Goal: Transaction & Acquisition: Purchase product/service

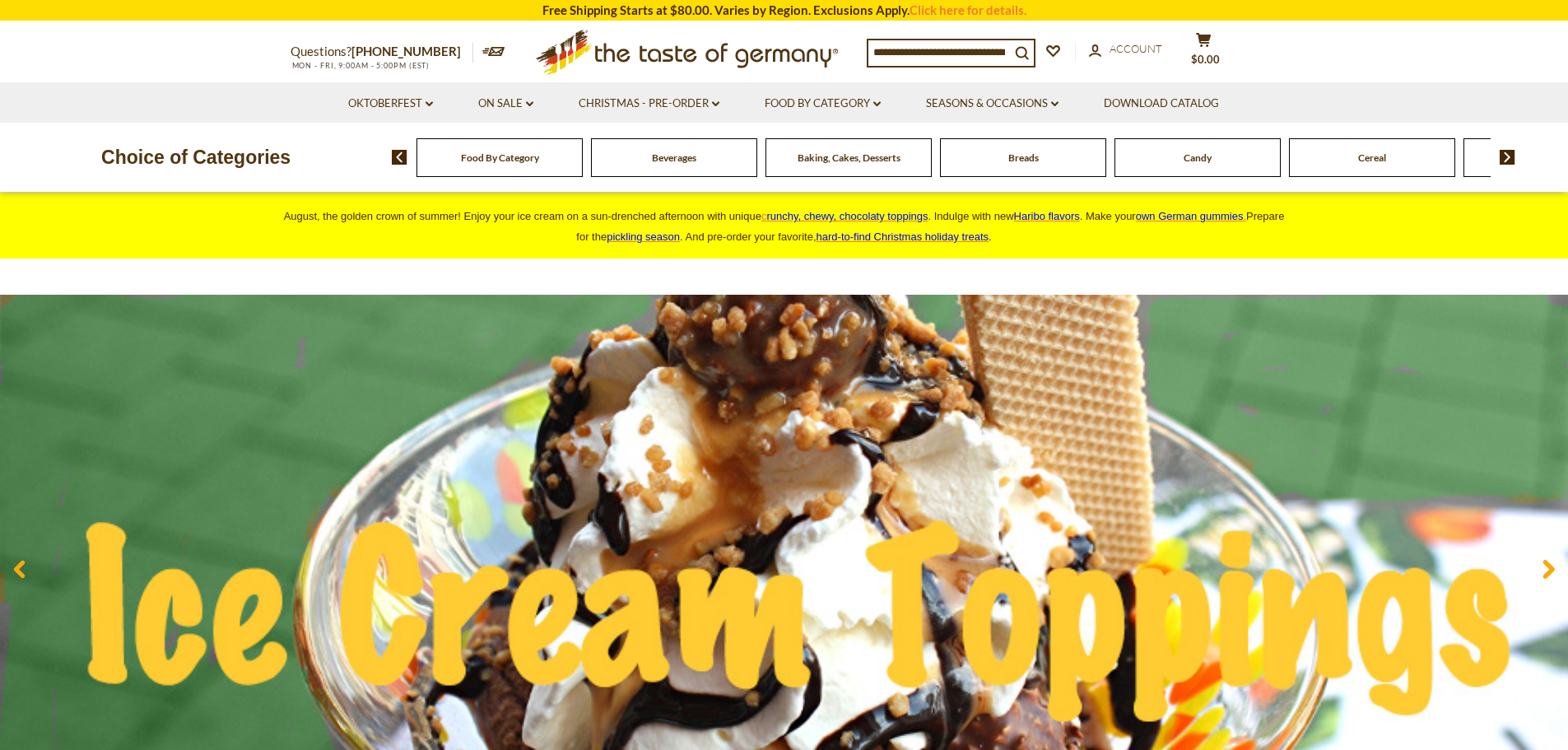
click at [967, 49] on input at bounding box center [940, 51] width 141 height 23
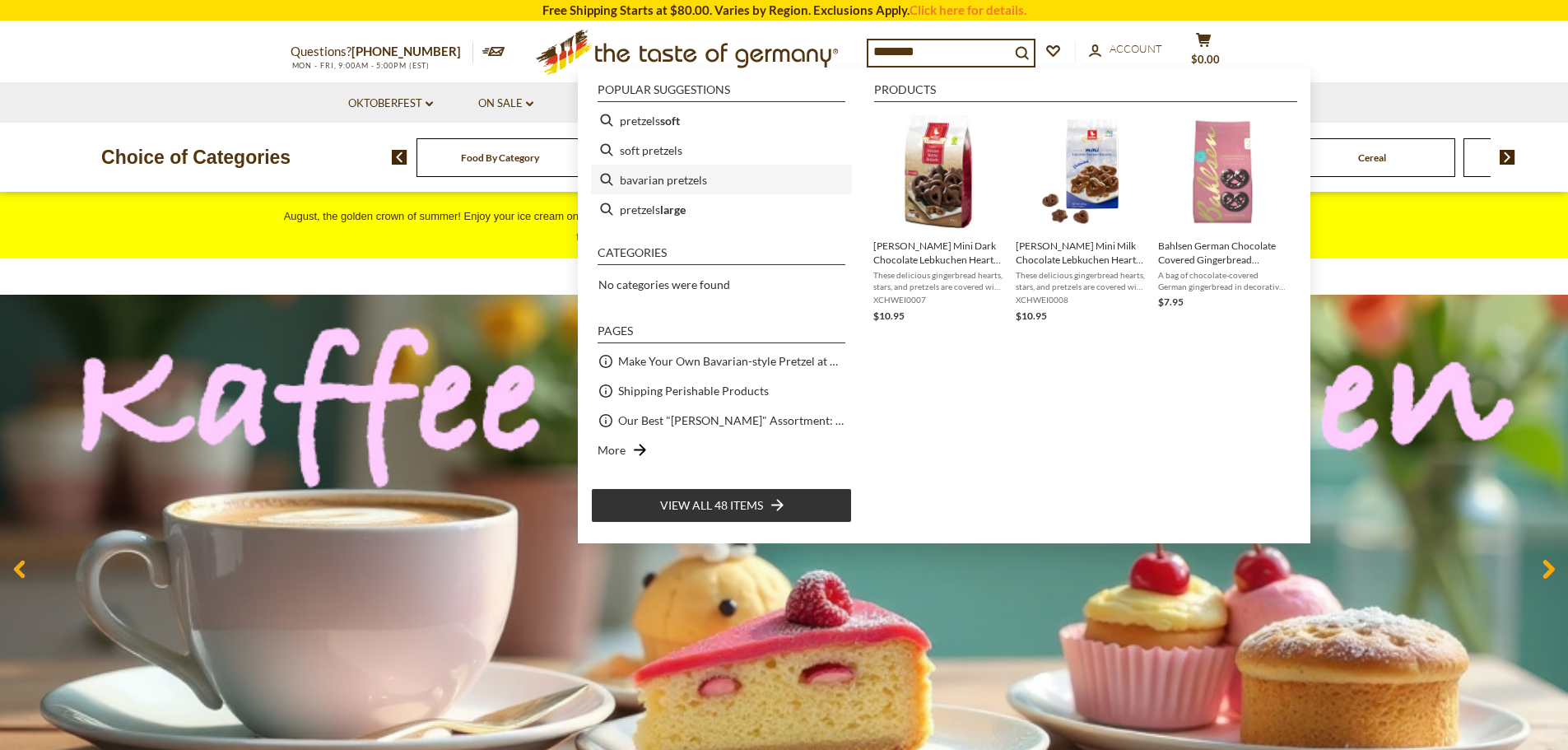
click at [674, 181] on li "bavarian pretzels" at bounding box center [721, 180] width 261 height 30
type input "**********"
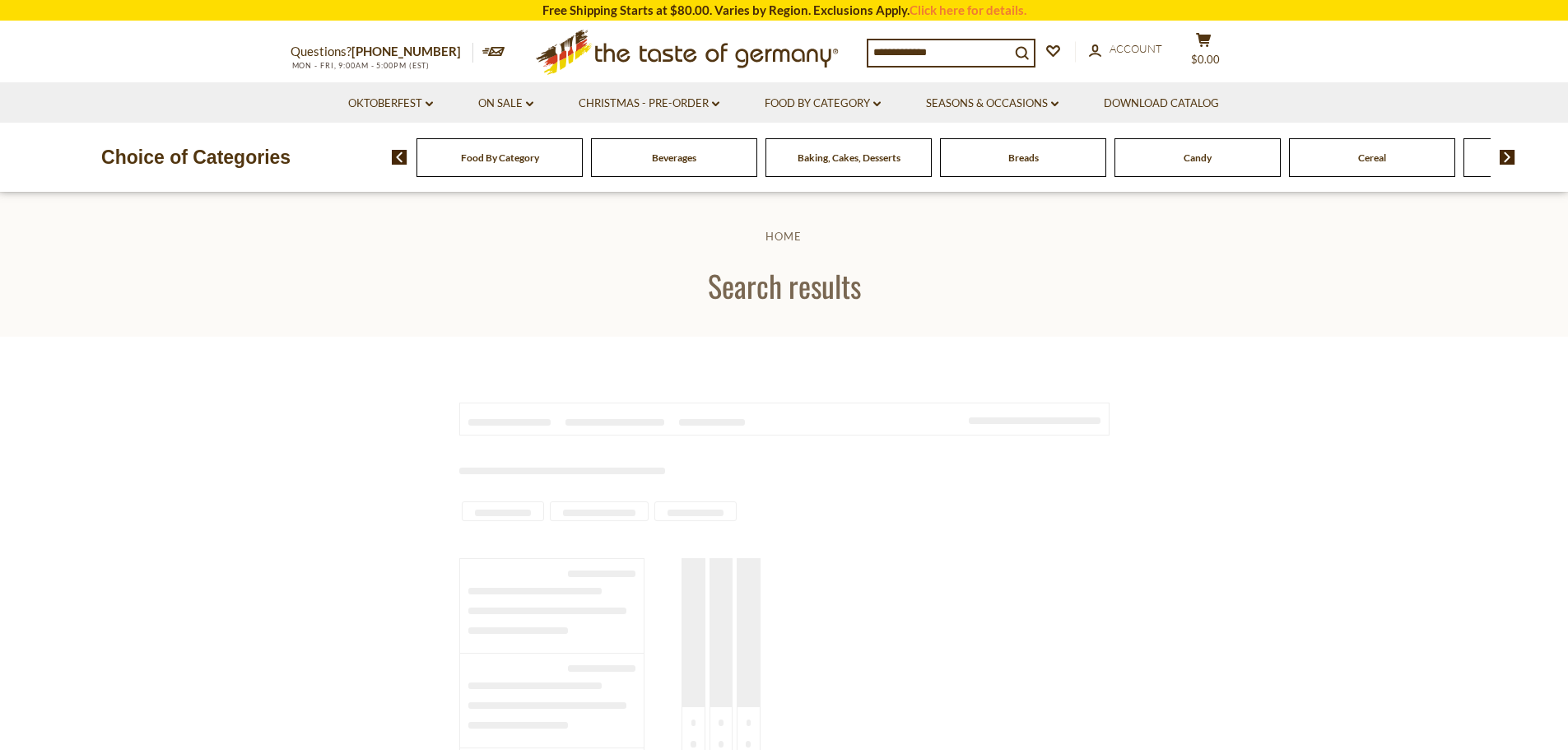
type input "**********"
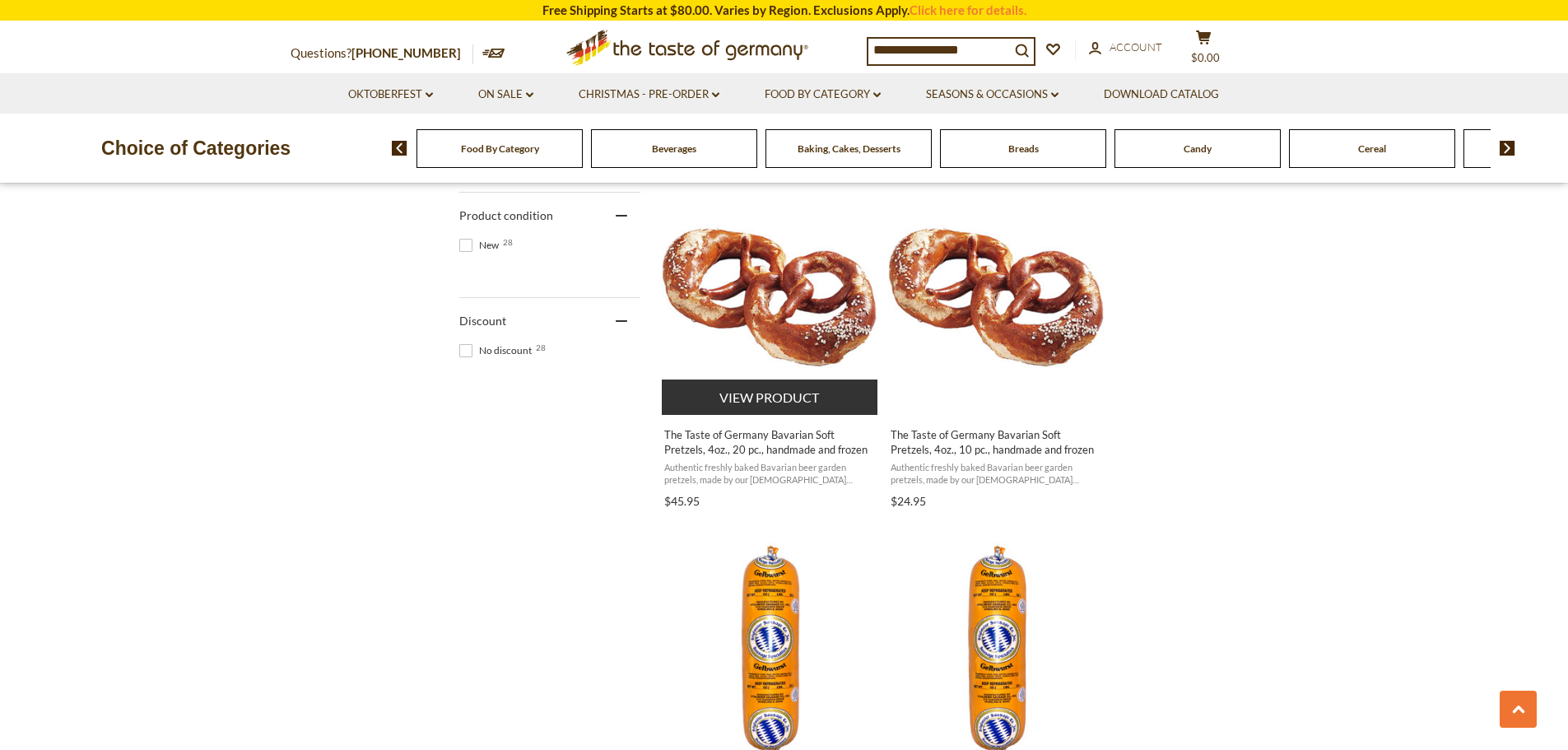
scroll to position [988, 0]
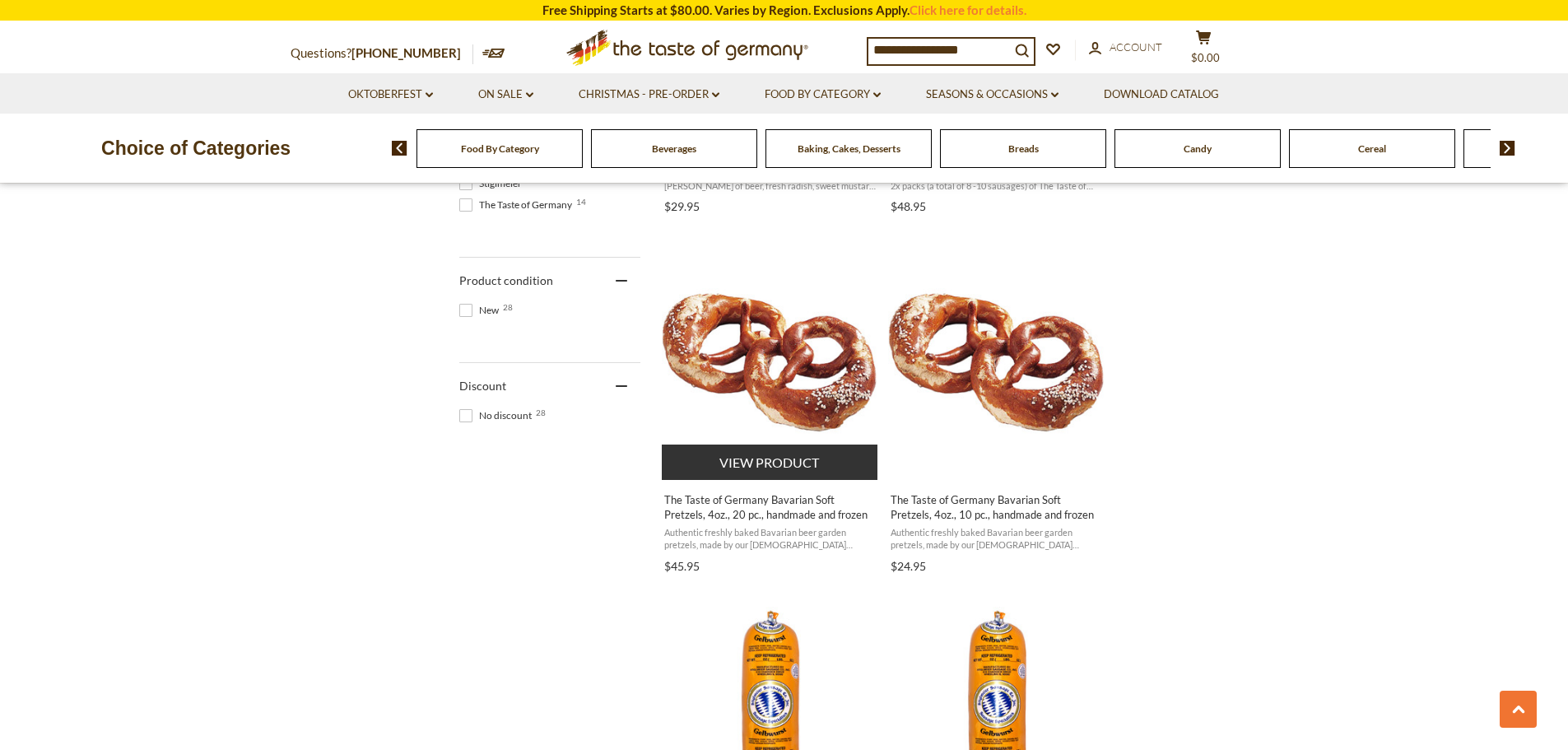
click at [771, 456] on button "View product" at bounding box center [770, 462] width 216 height 36
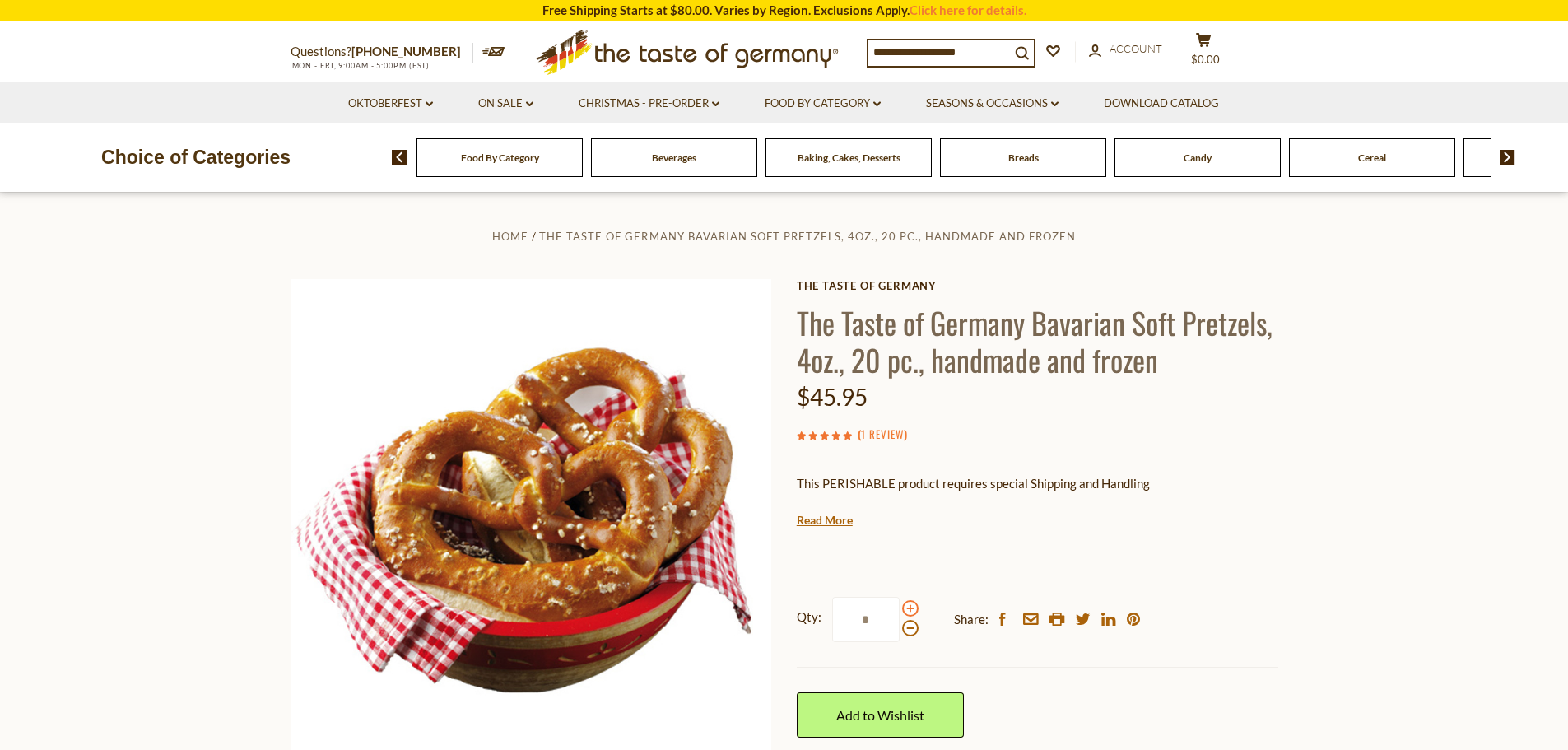
click at [911, 609] on span at bounding box center [910, 609] width 17 height 17
click at [899, 609] on input "*" at bounding box center [865, 620] width 67 height 45
click at [911, 609] on span at bounding box center [910, 609] width 17 height 17
click at [899, 609] on input "*" at bounding box center [865, 620] width 67 height 45
click at [911, 609] on span at bounding box center [910, 609] width 17 height 17
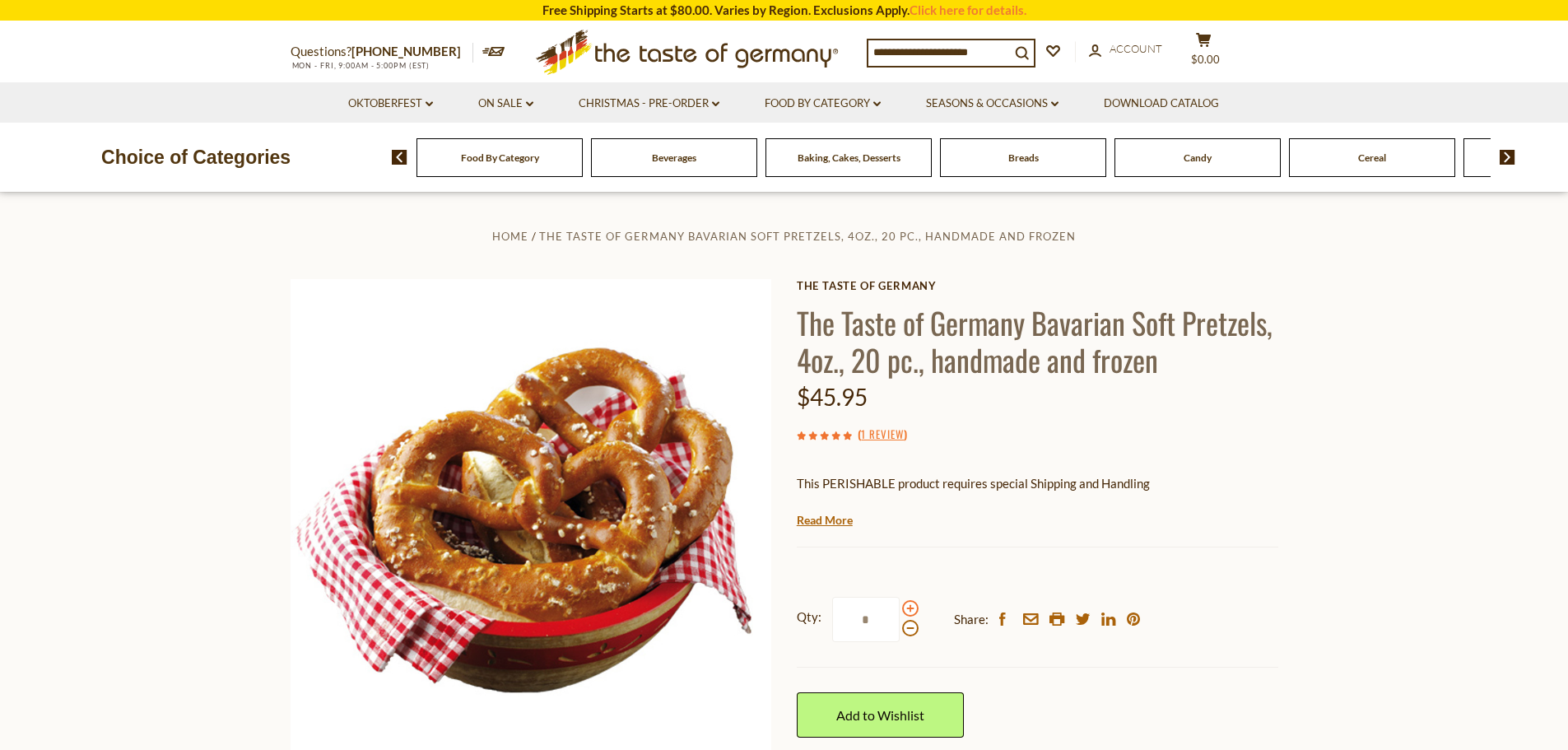
click at [899, 609] on input "*" at bounding box center [865, 620] width 67 height 45
click at [911, 609] on span at bounding box center [910, 609] width 17 height 17
click at [899, 609] on input "*" at bounding box center [865, 620] width 67 height 45
click at [906, 632] on span at bounding box center [910, 628] width 17 height 17
click at [899, 632] on input "*" at bounding box center [865, 620] width 67 height 45
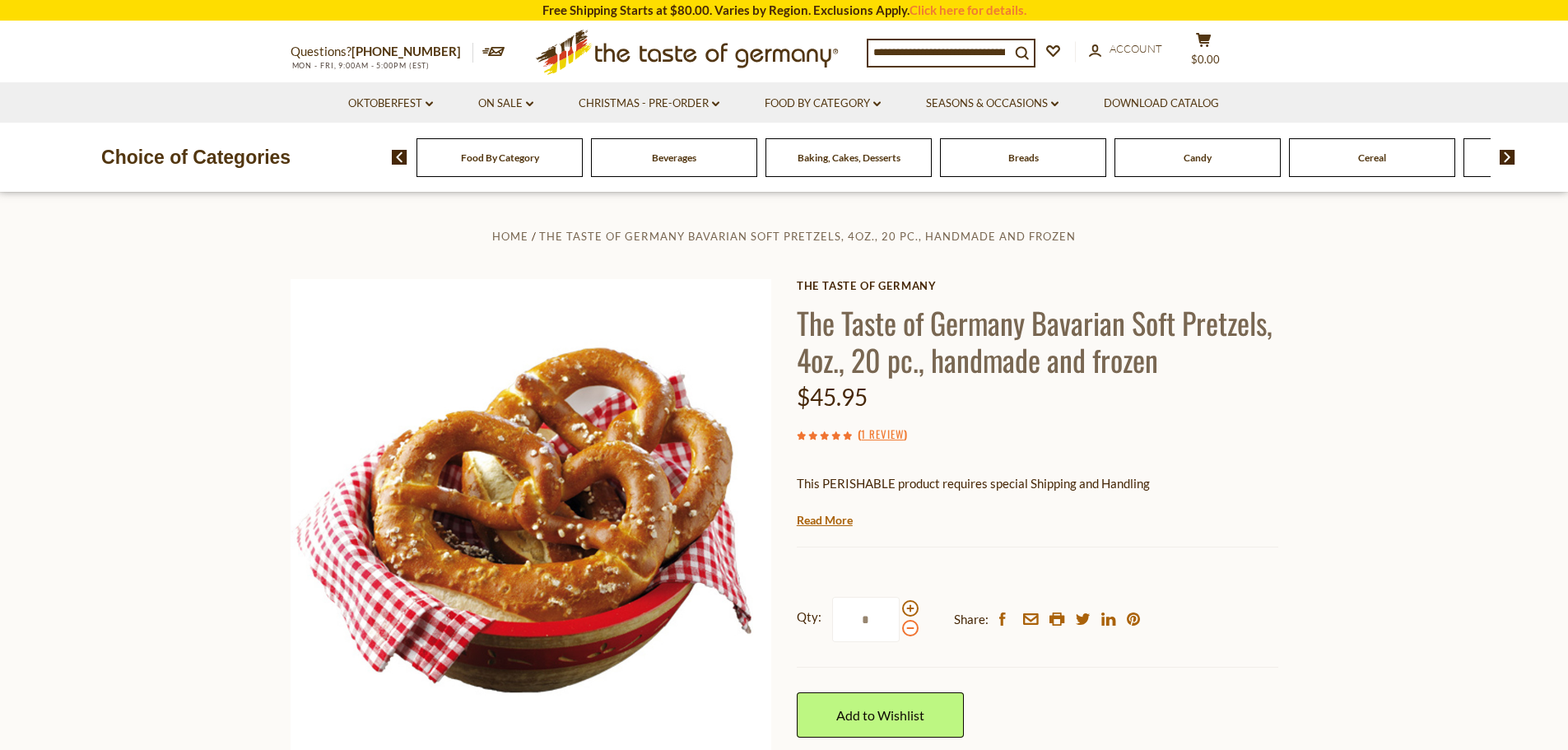
click at [906, 632] on span at bounding box center [910, 628] width 17 height 17
click at [899, 632] on input "*" at bounding box center [865, 620] width 67 height 45
drag, startPoint x: 867, startPoint y: 619, endPoint x: 886, endPoint y: 621, distance: 19.1
click at [876, 619] on input "*" at bounding box center [865, 620] width 67 height 45
click at [866, 620] on input "*" at bounding box center [865, 620] width 67 height 45
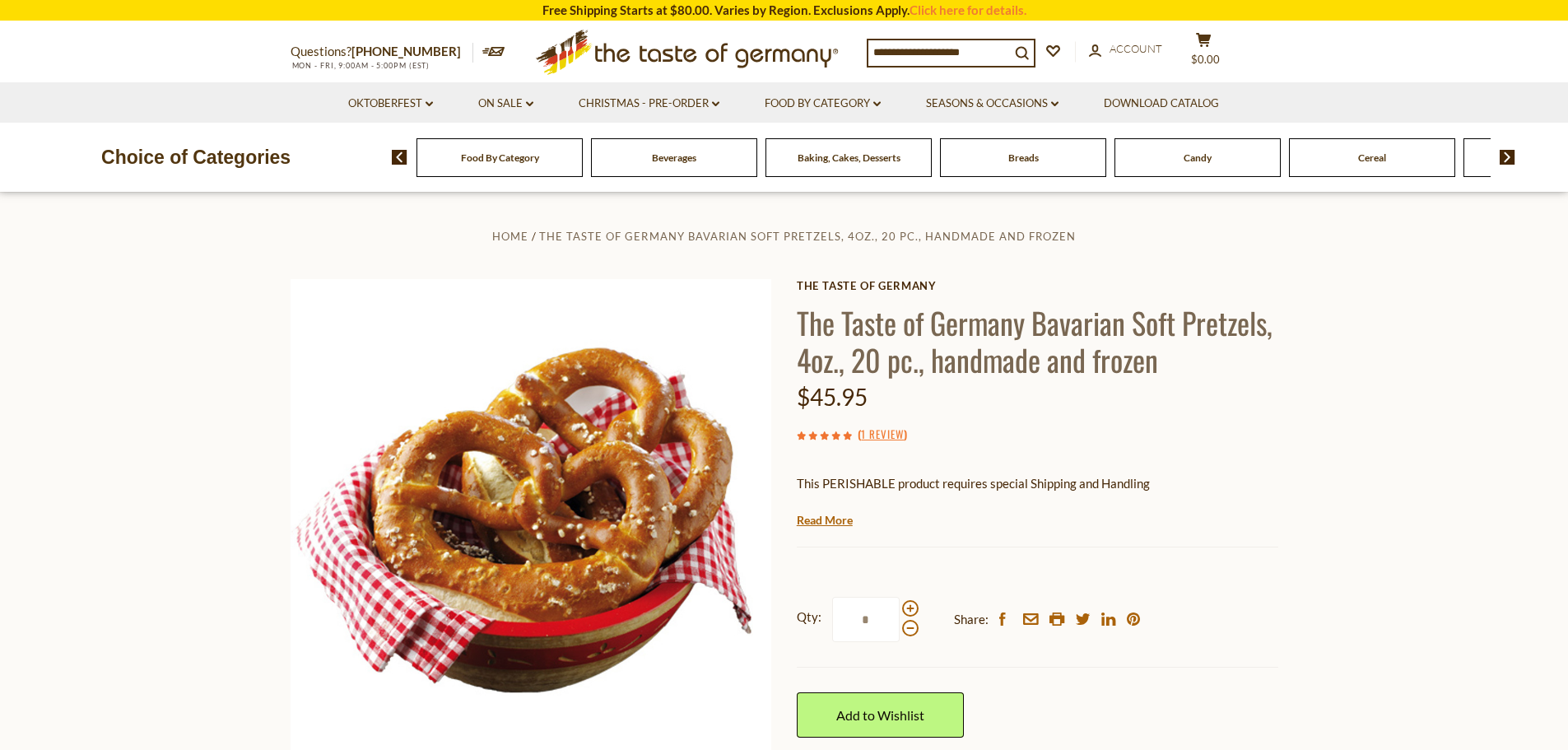
drag, startPoint x: 859, startPoint y: 620, endPoint x: 868, endPoint y: 619, distance: 9.1
click at [868, 619] on input "*" at bounding box center [865, 620] width 67 height 45
click at [1085, 678] on div "Qty: * Share: facebook email printer twitter linkedin pinterest Add to Wishlist" at bounding box center [1037, 667] width 482 height 190
click at [875, 624] on input "*" at bounding box center [865, 620] width 67 height 45
click at [920, 575] on div "Qty: * Share: facebook email printer twitter linkedin pinterest" at bounding box center [1037, 620] width 482 height 96
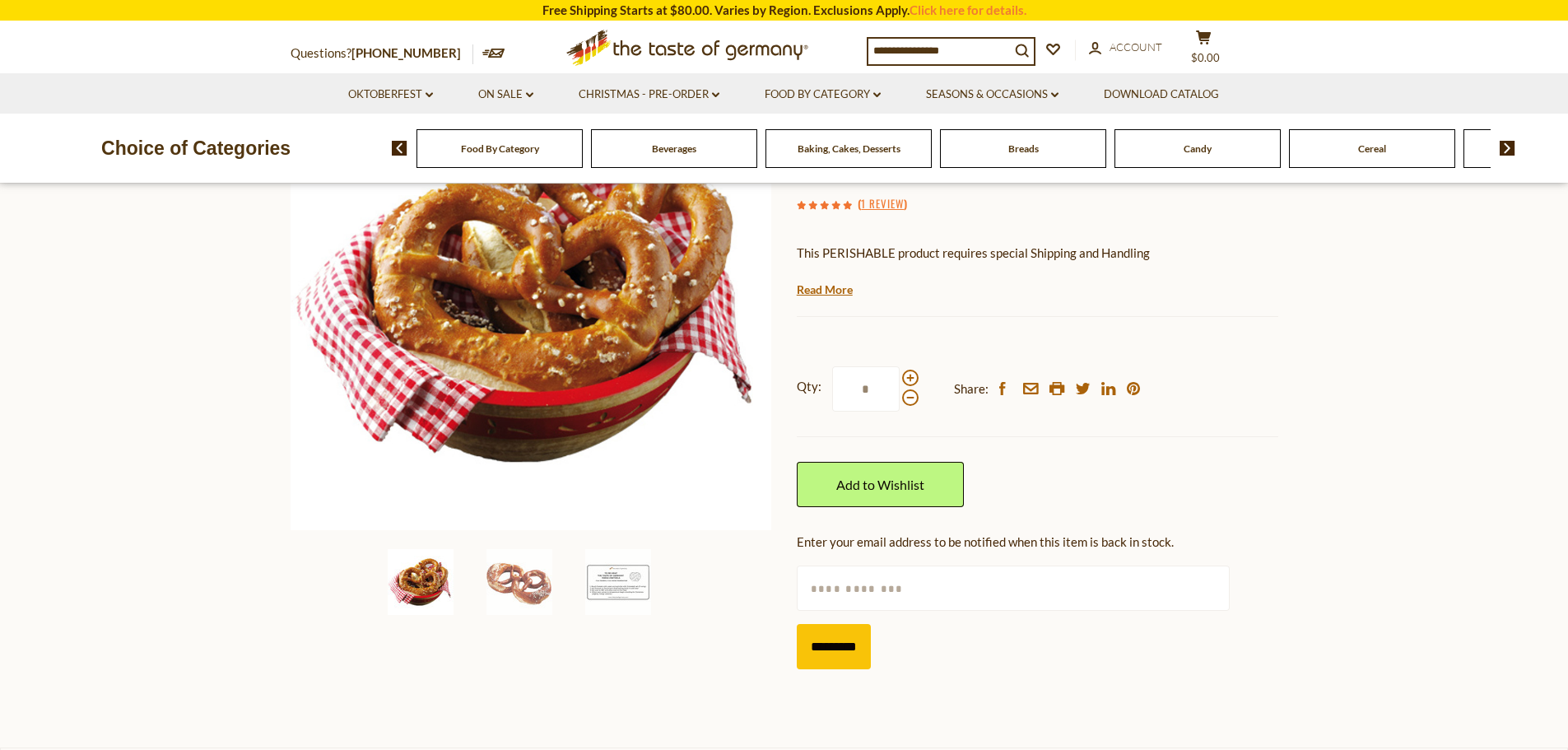
scroll to position [247, 0]
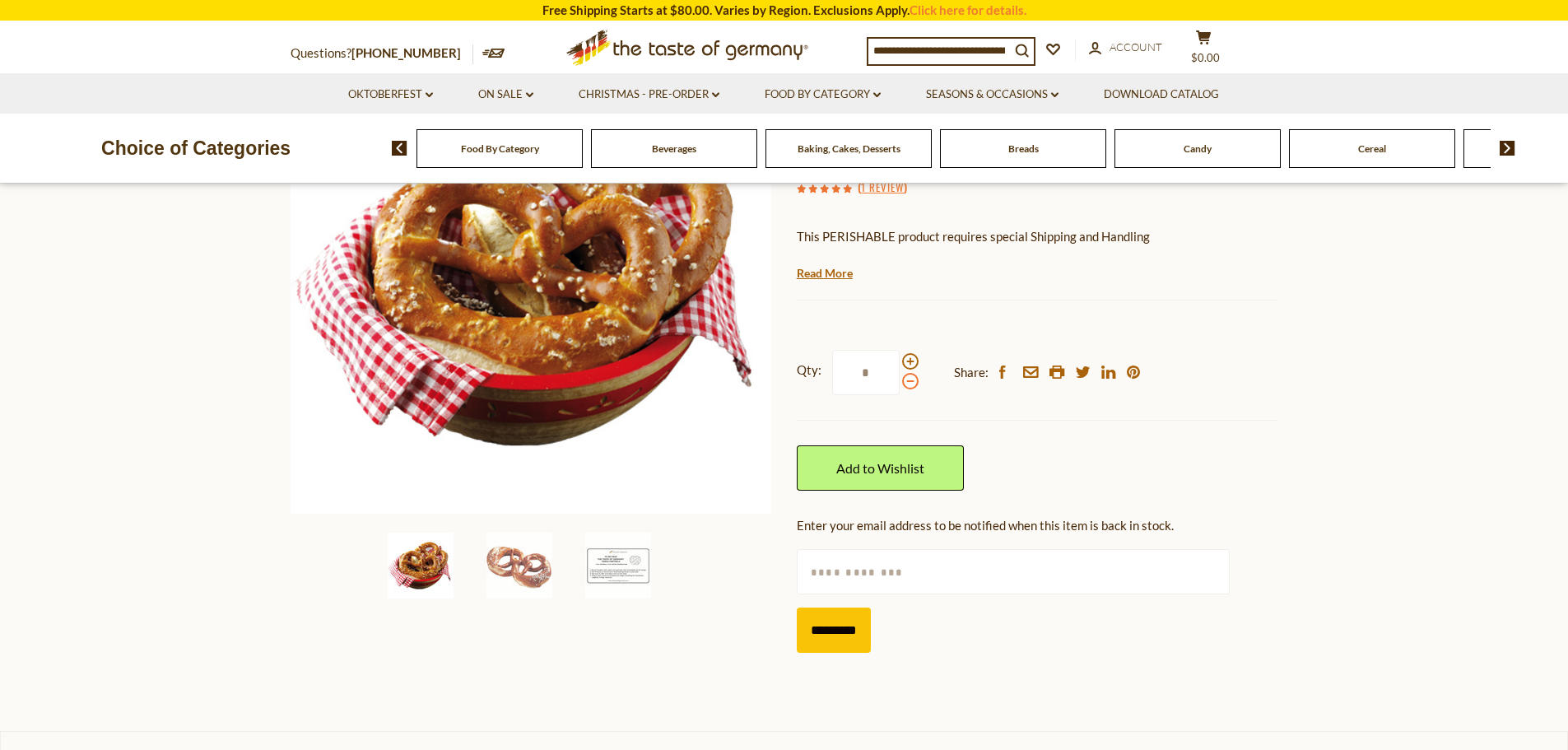
click at [911, 379] on span at bounding box center [910, 381] width 17 height 17
click at [899, 379] on input "*" at bounding box center [865, 372] width 67 height 45
click at [906, 362] on span at bounding box center [910, 361] width 17 height 17
click at [899, 362] on input "*" at bounding box center [865, 372] width 67 height 45
type input "*"
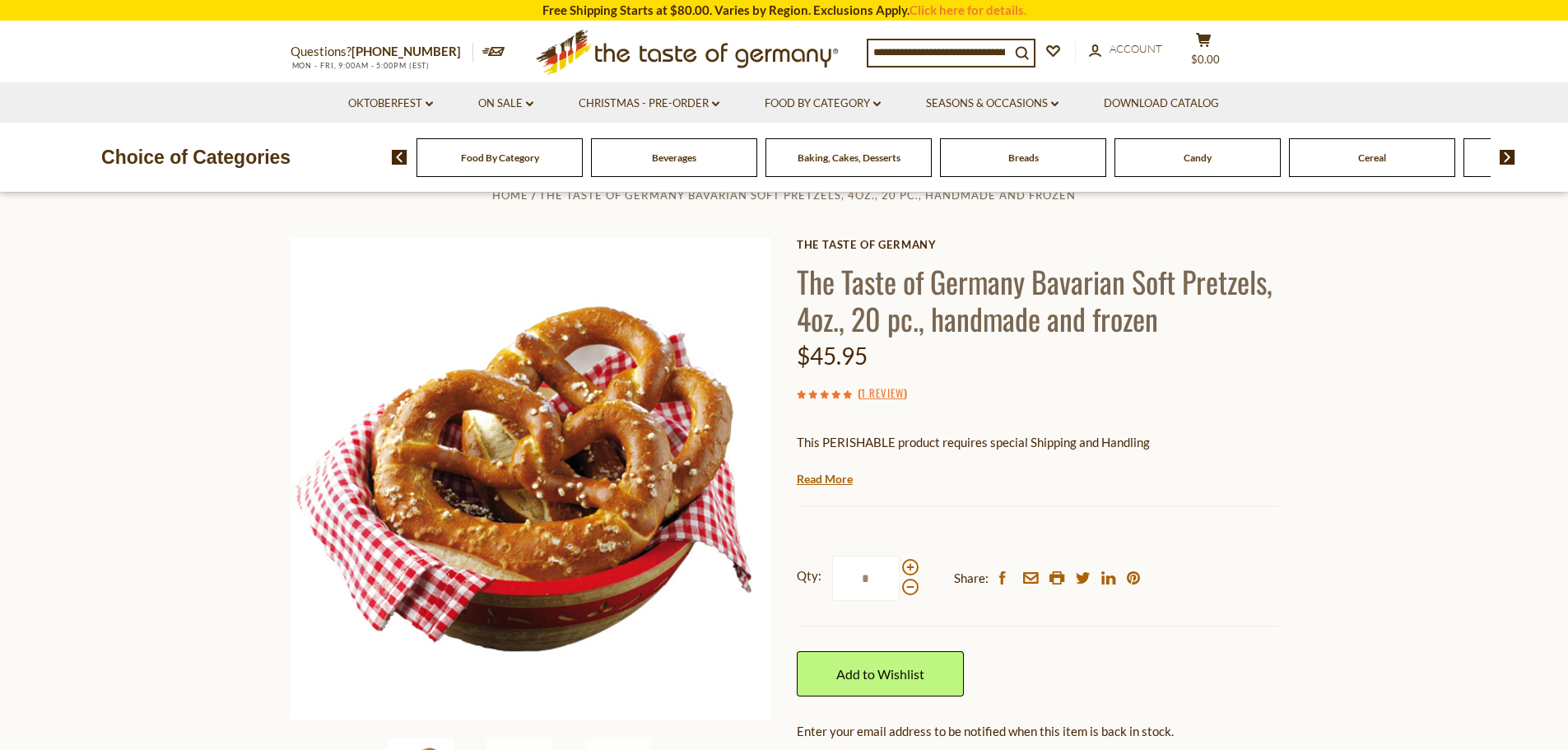
scroll to position [82, 0]
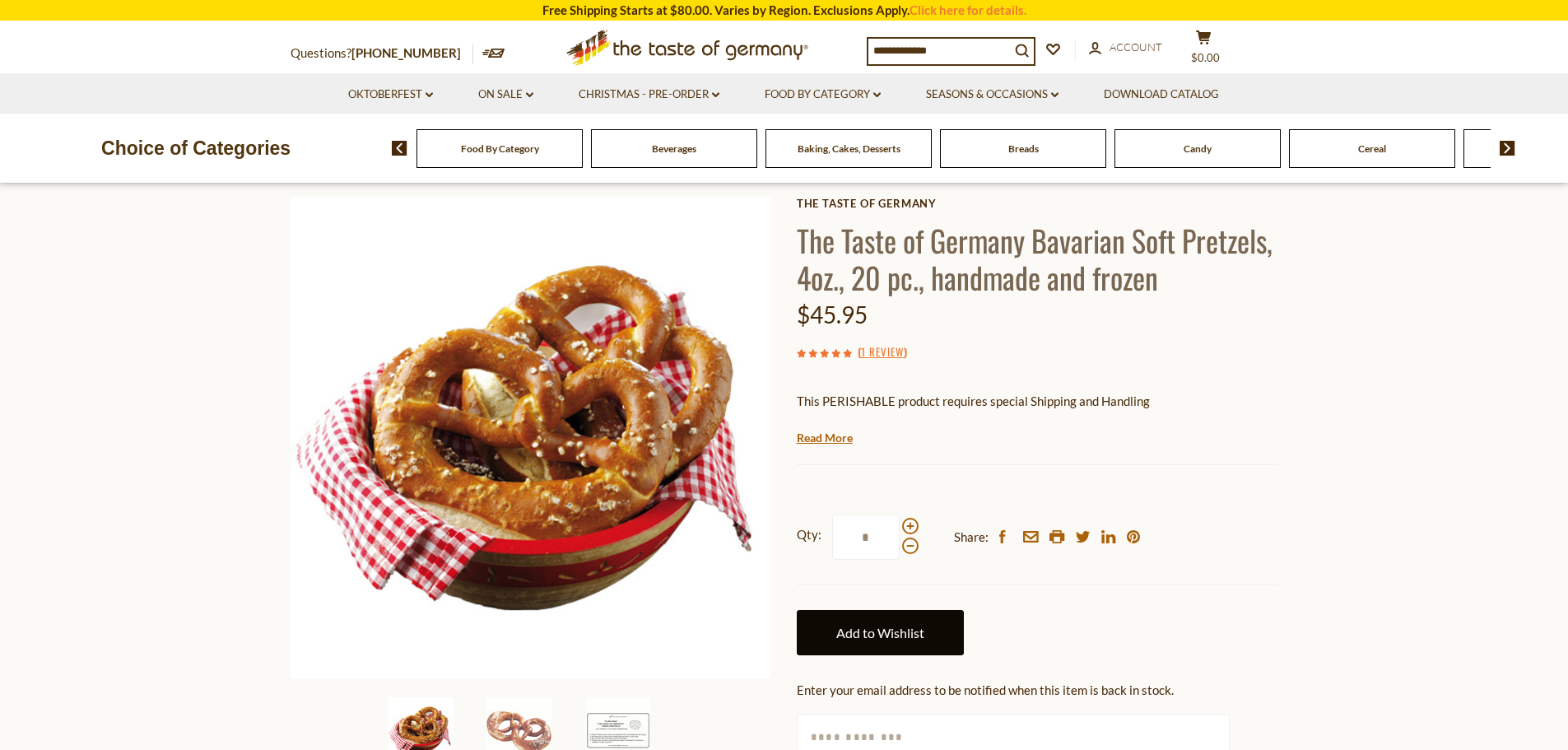
click at [872, 644] on link "Add to Wishlist" at bounding box center [880, 633] width 167 height 45
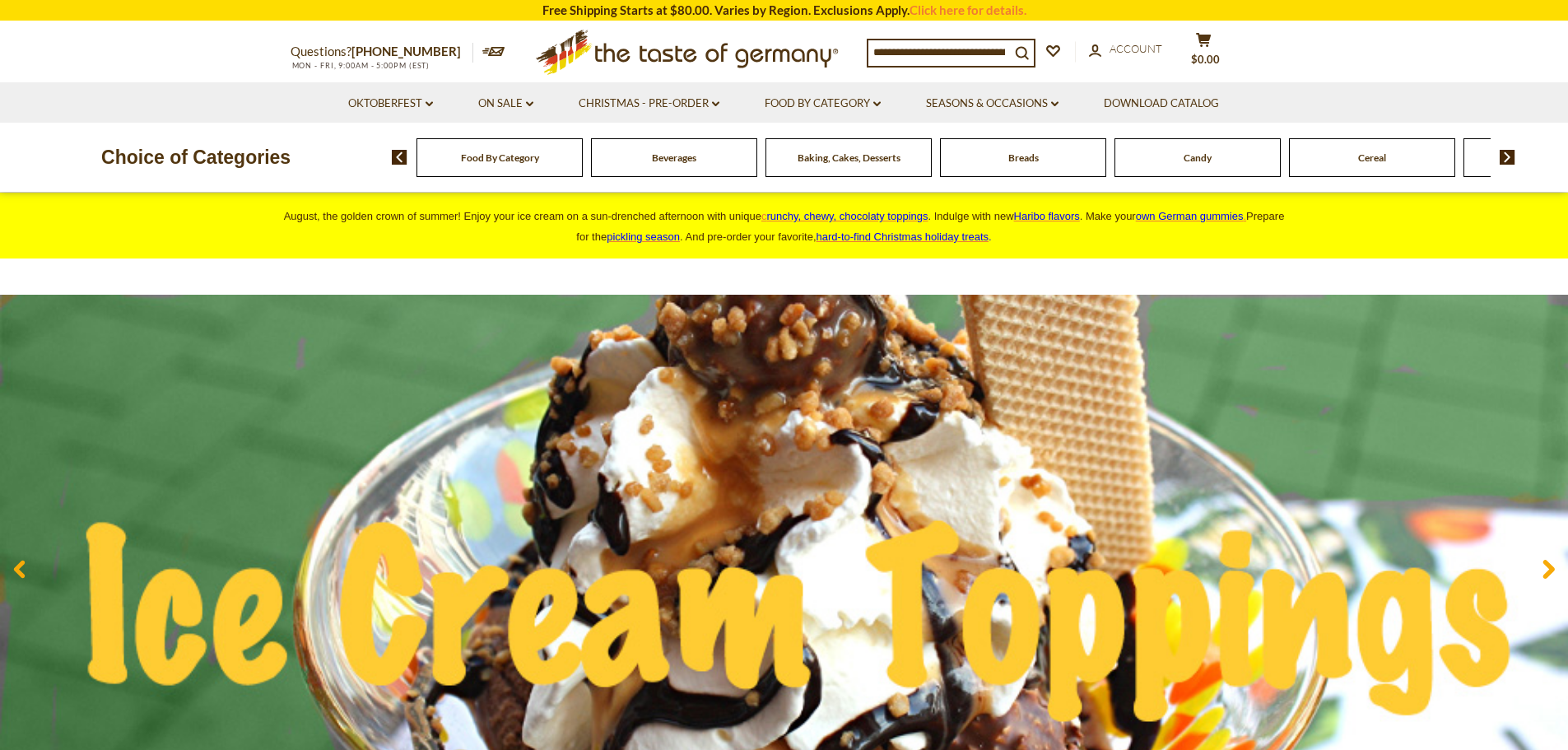
click at [1150, 480] on button "Yes, I Want 10% Off" at bounding box center [1137, 469] width 247 height 52
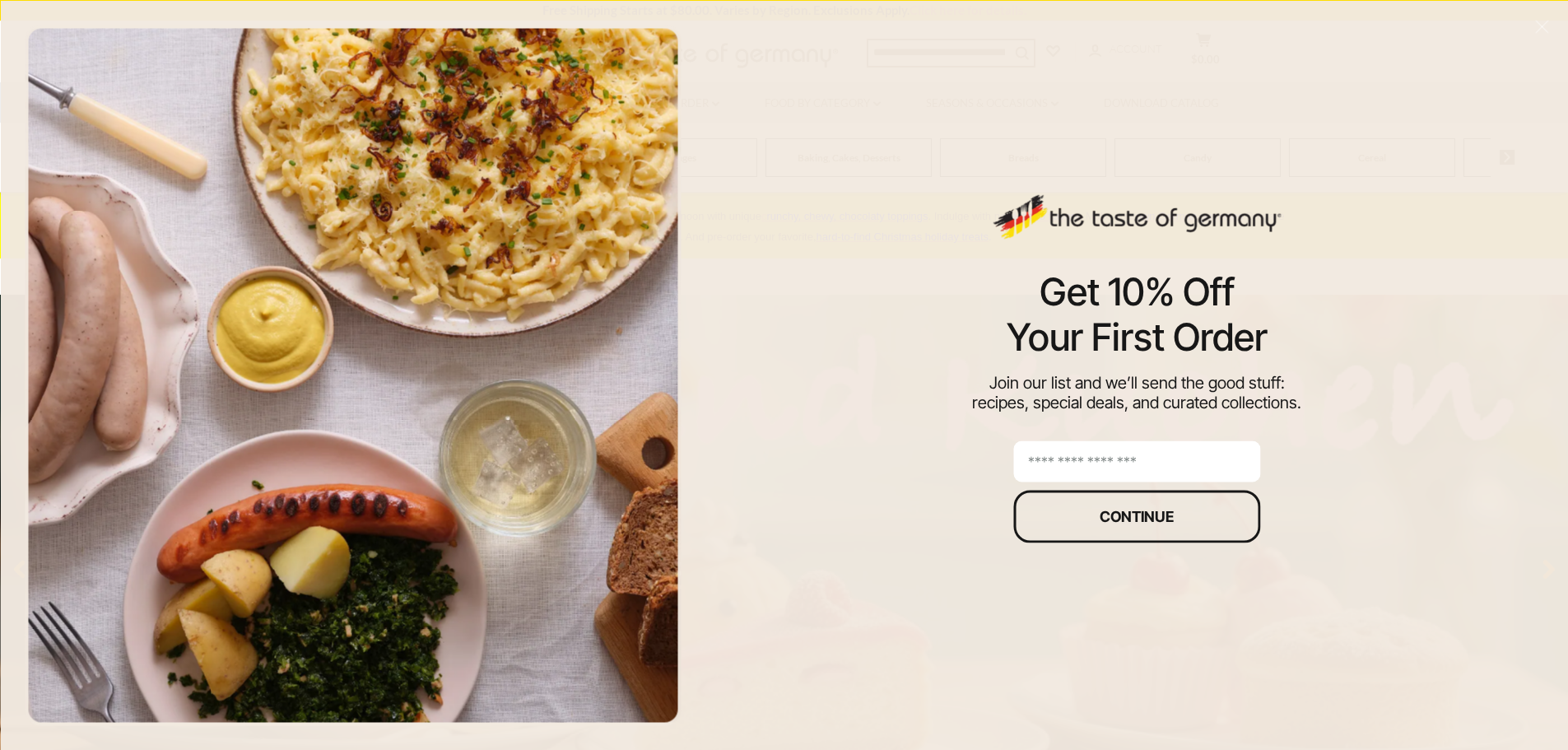
click at [1132, 460] on input "email" at bounding box center [1137, 460] width 247 height 41
type input "**********"
click at [1139, 509] on div "Continue" at bounding box center [1137, 516] width 74 height 15
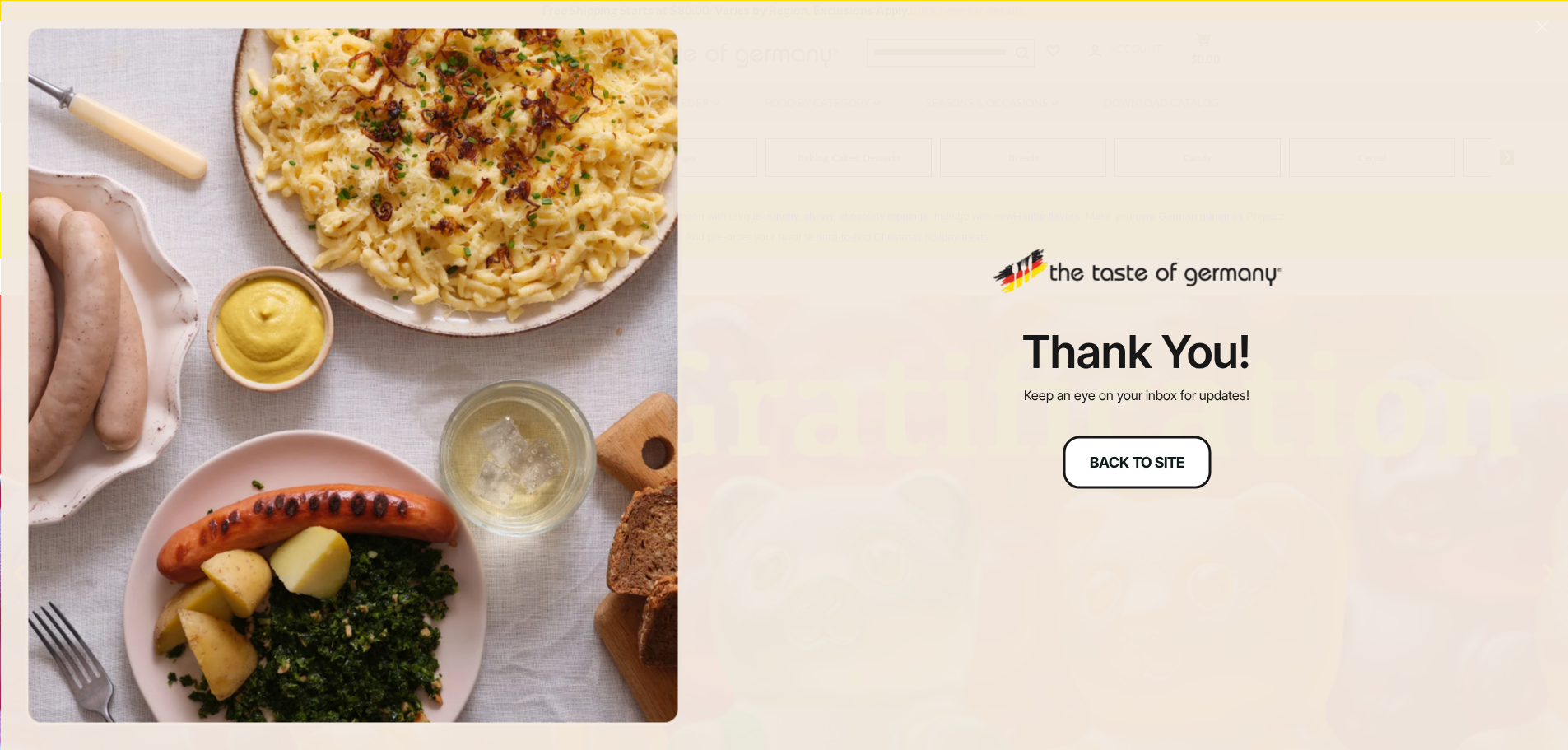
click at [1106, 475] on button "Back to site" at bounding box center [1137, 462] width 148 height 52
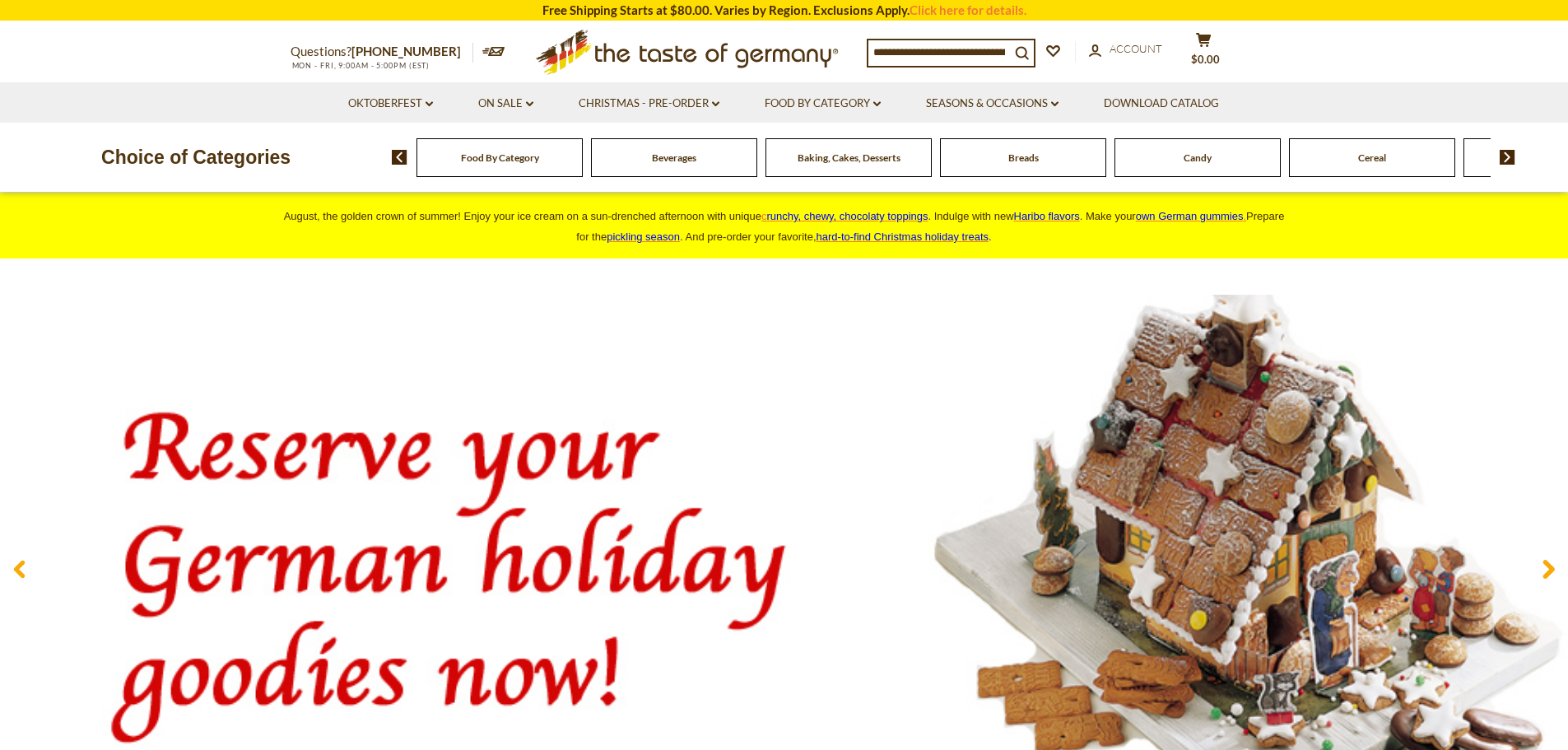
click at [927, 54] on input at bounding box center [940, 51] width 141 height 23
click at [983, 51] on input at bounding box center [940, 51] width 141 height 23
click at [1029, 51] on icon "search_icon" at bounding box center [1022, 53] width 14 height 14
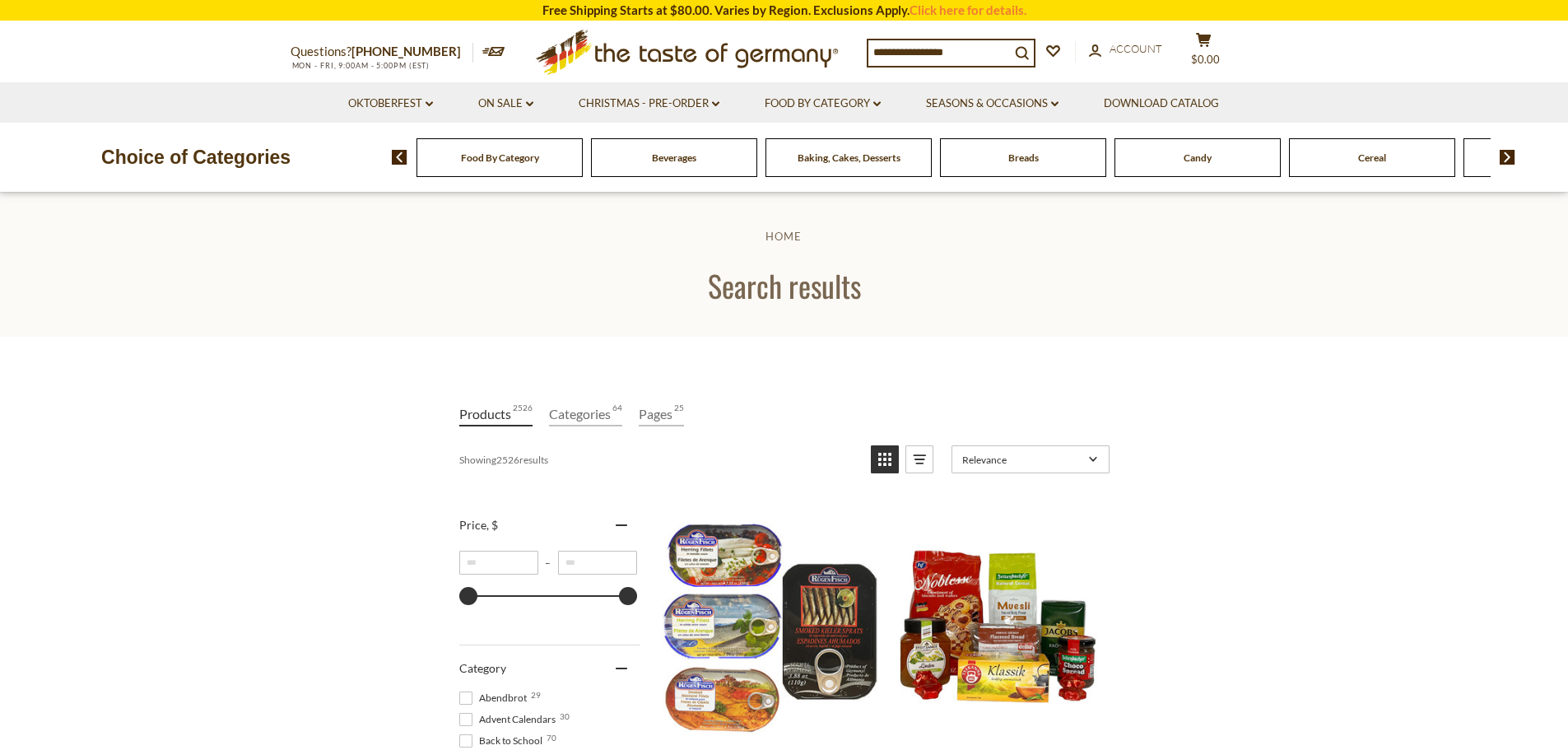
click at [984, 46] on input at bounding box center [940, 51] width 141 height 23
click at [988, 55] on input at bounding box center [940, 51] width 141 height 23
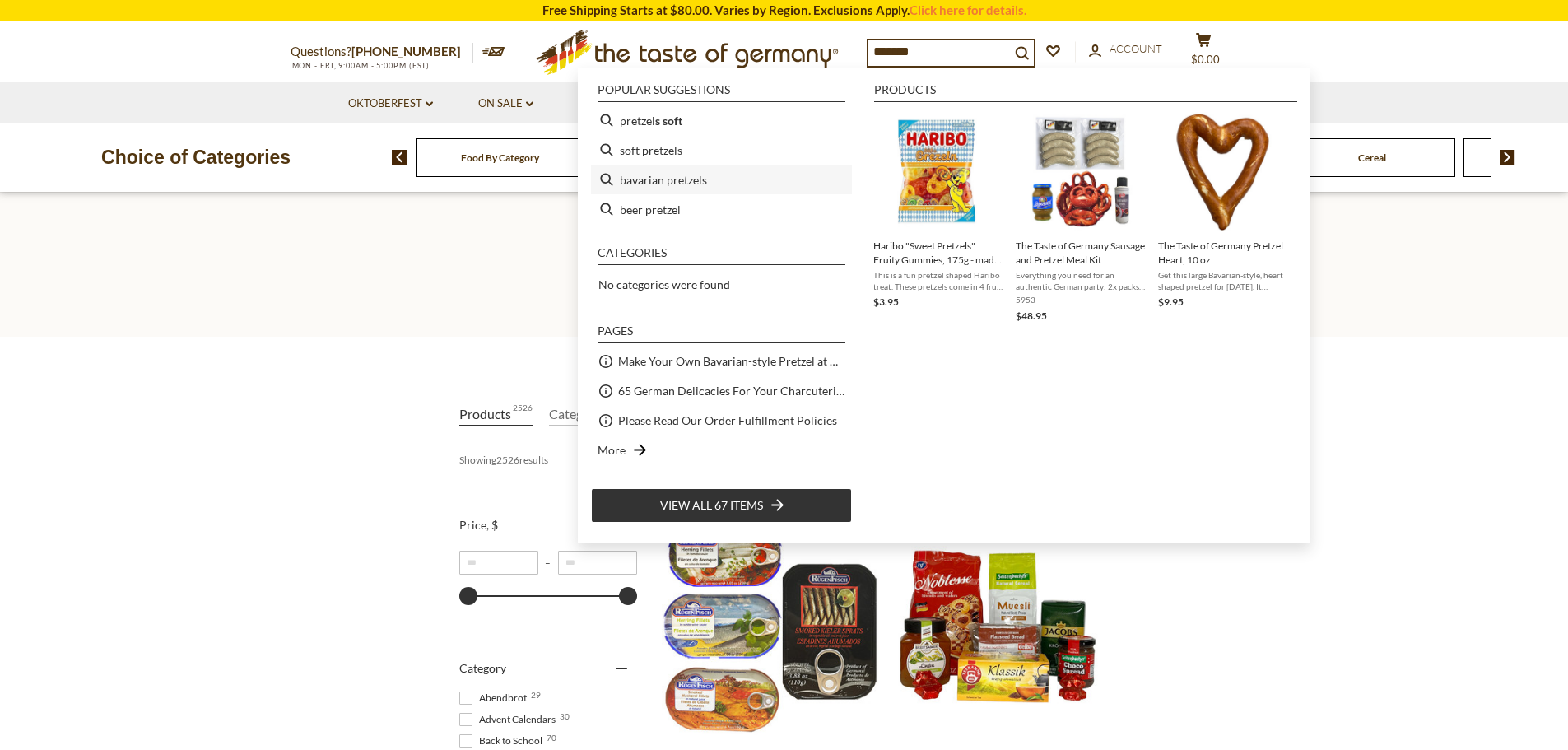
click at [705, 181] on li "bavarian pretzels" at bounding box center [721, 180] width 261 height 30
type input "**********"
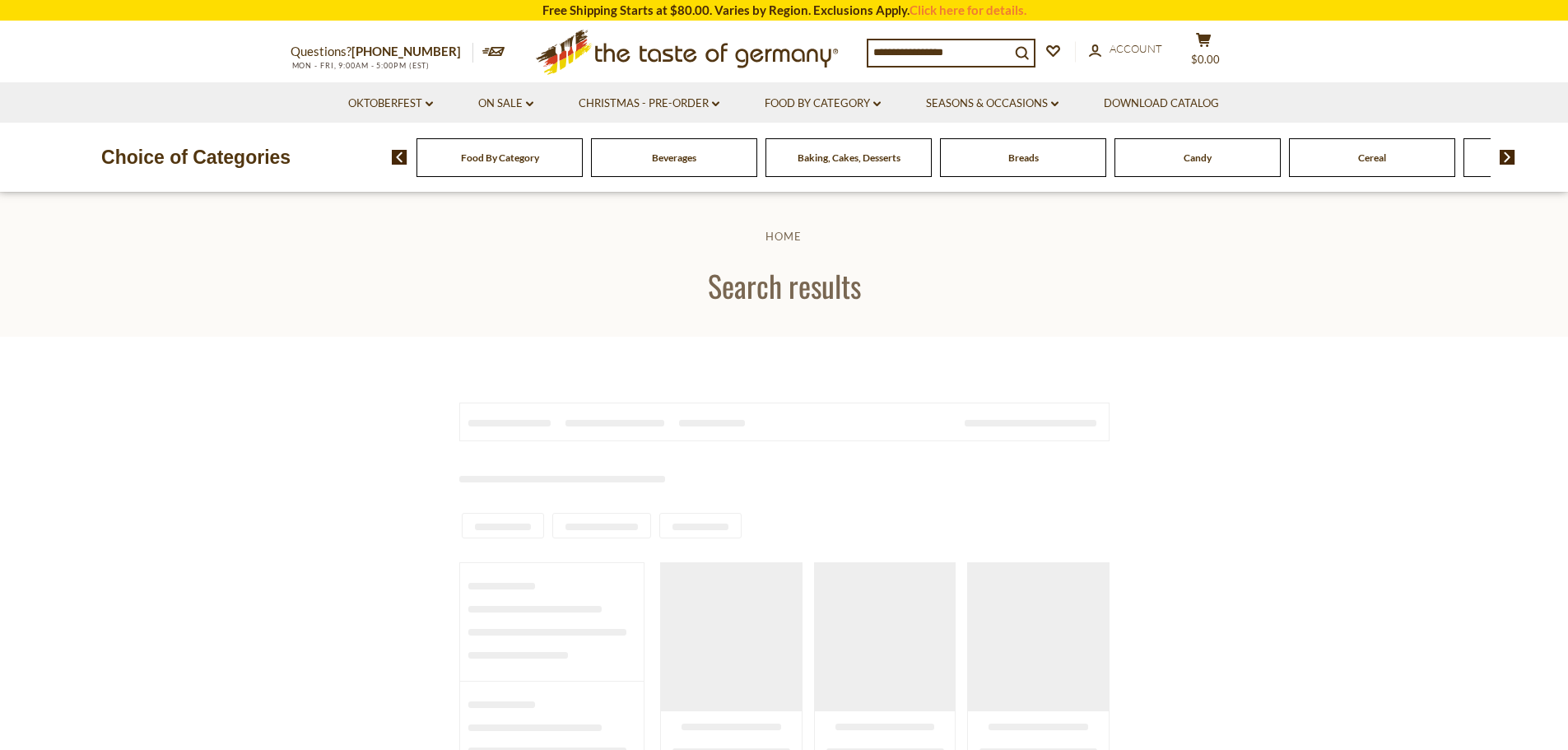
type input "**********"
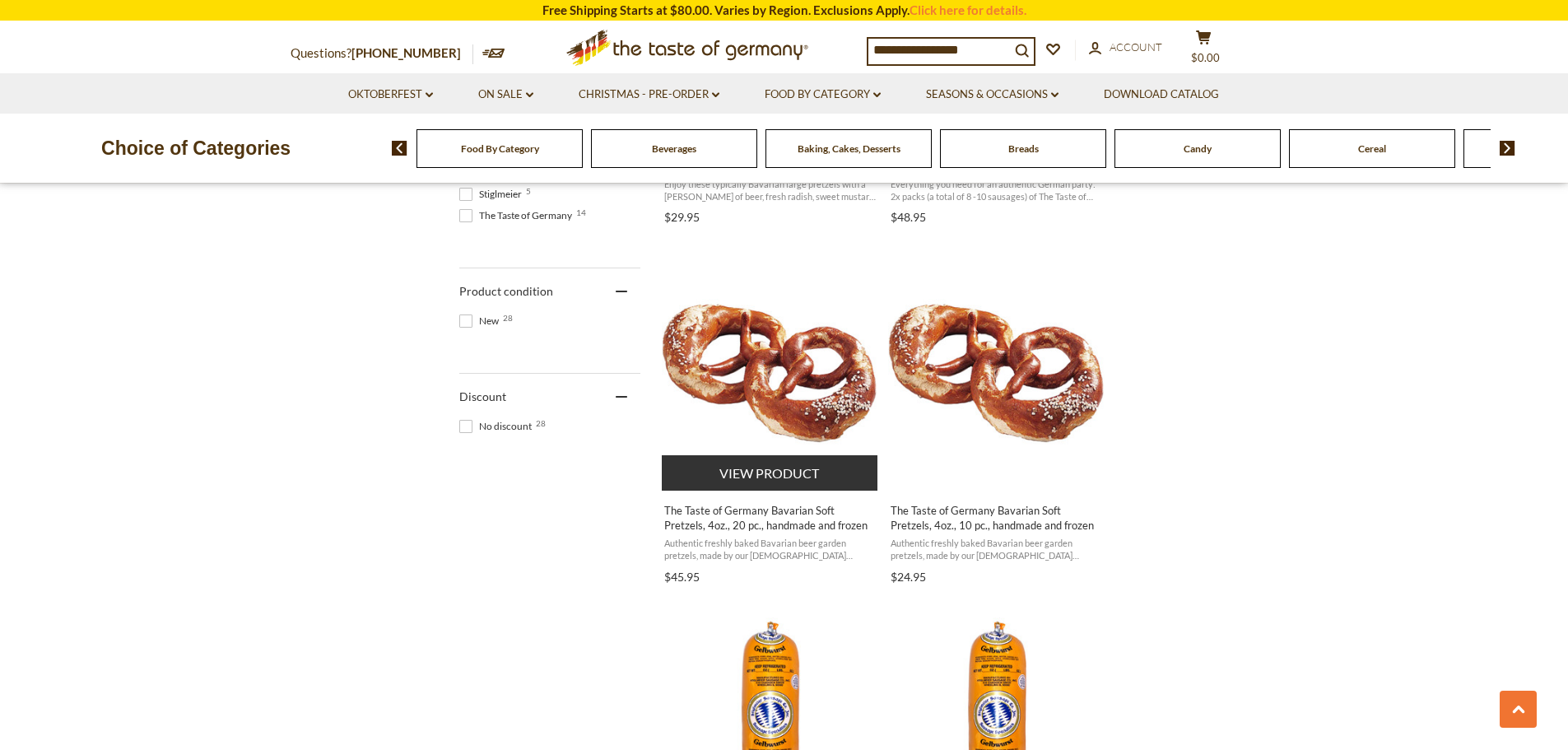
scroll to position [988, 0]
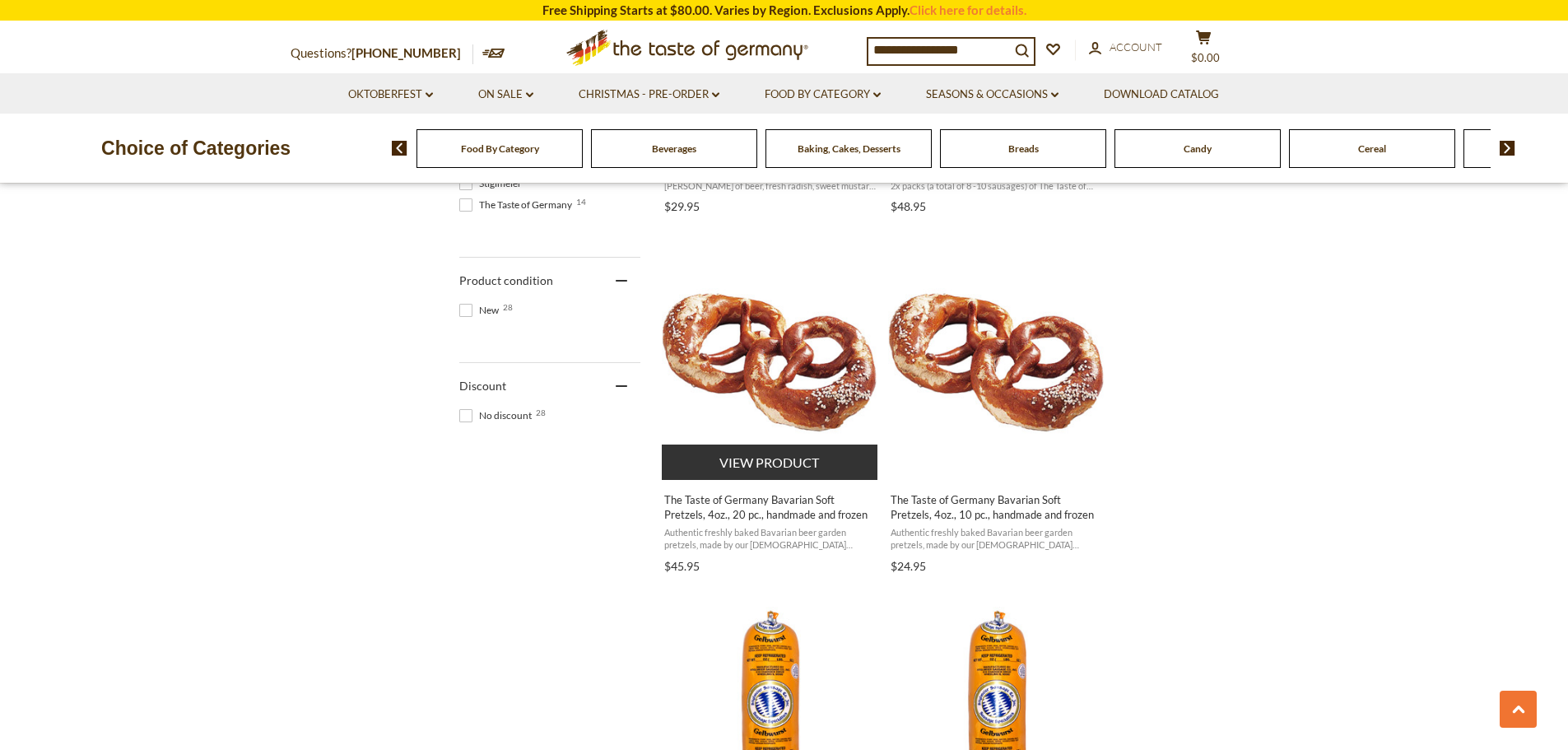
click at [775, 462] on button "View product" at bounding box center [770, 462] width 216 height 36
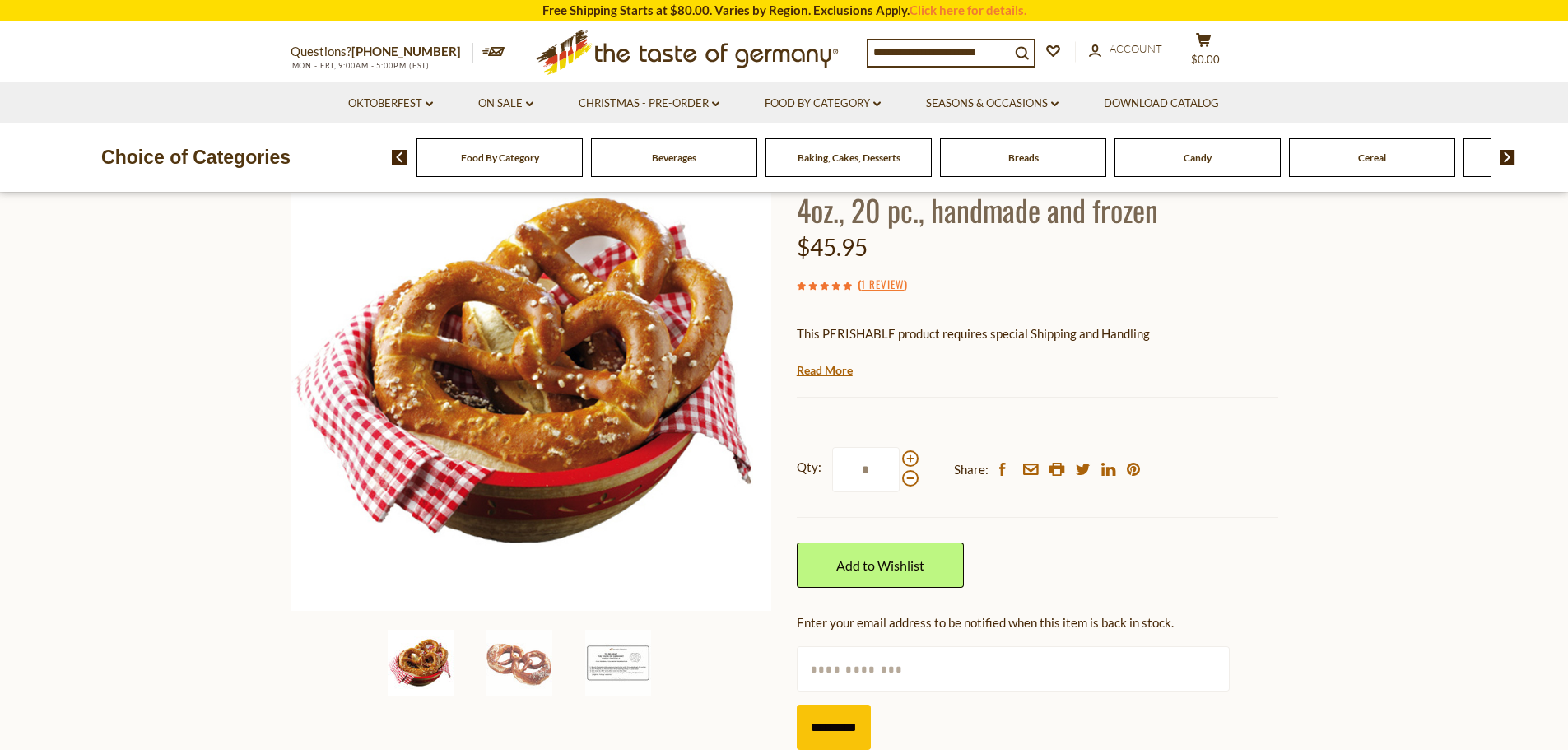
scroll to position [165, 0]
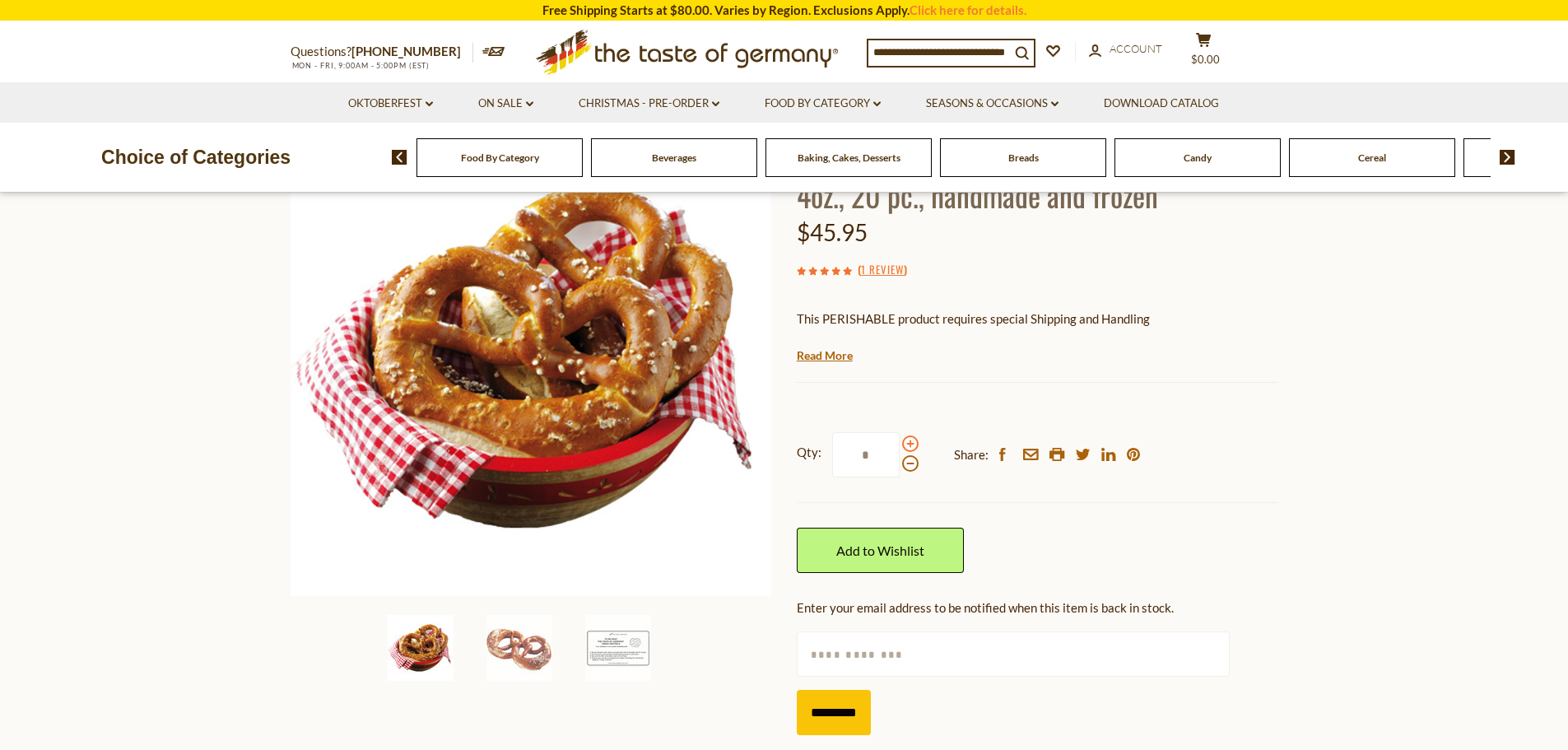
click at [912, 447] on span at bounding box center [910, 444] width 17 height 17
click at [899, 447] on input "*" at bounding box center [865, 455] width 67 height 45
type input "*"
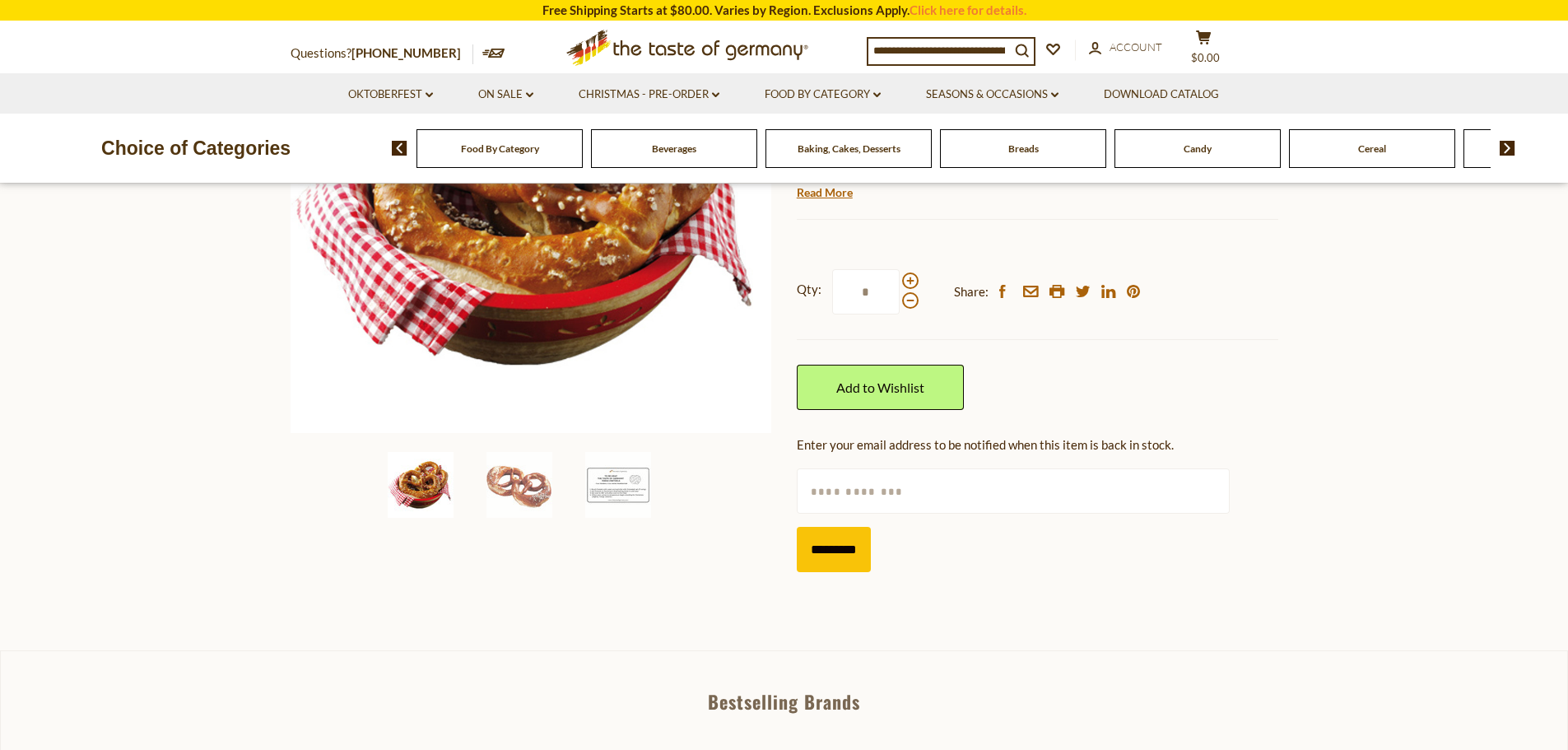
scroll to position [330, 0]
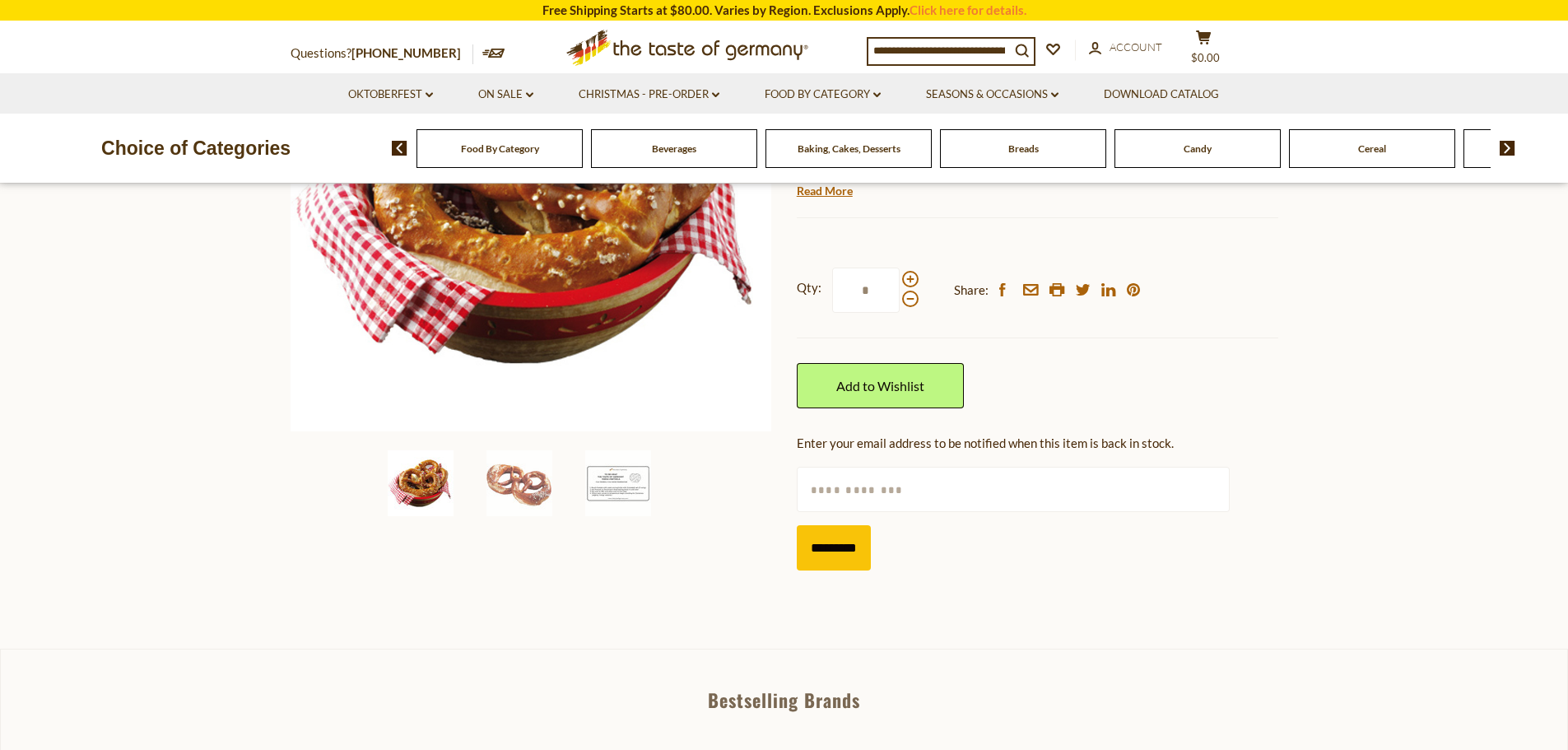
type input "*"
click at [980, 493] on input "text" at bounding box center [1013, 490] width 433 height 45
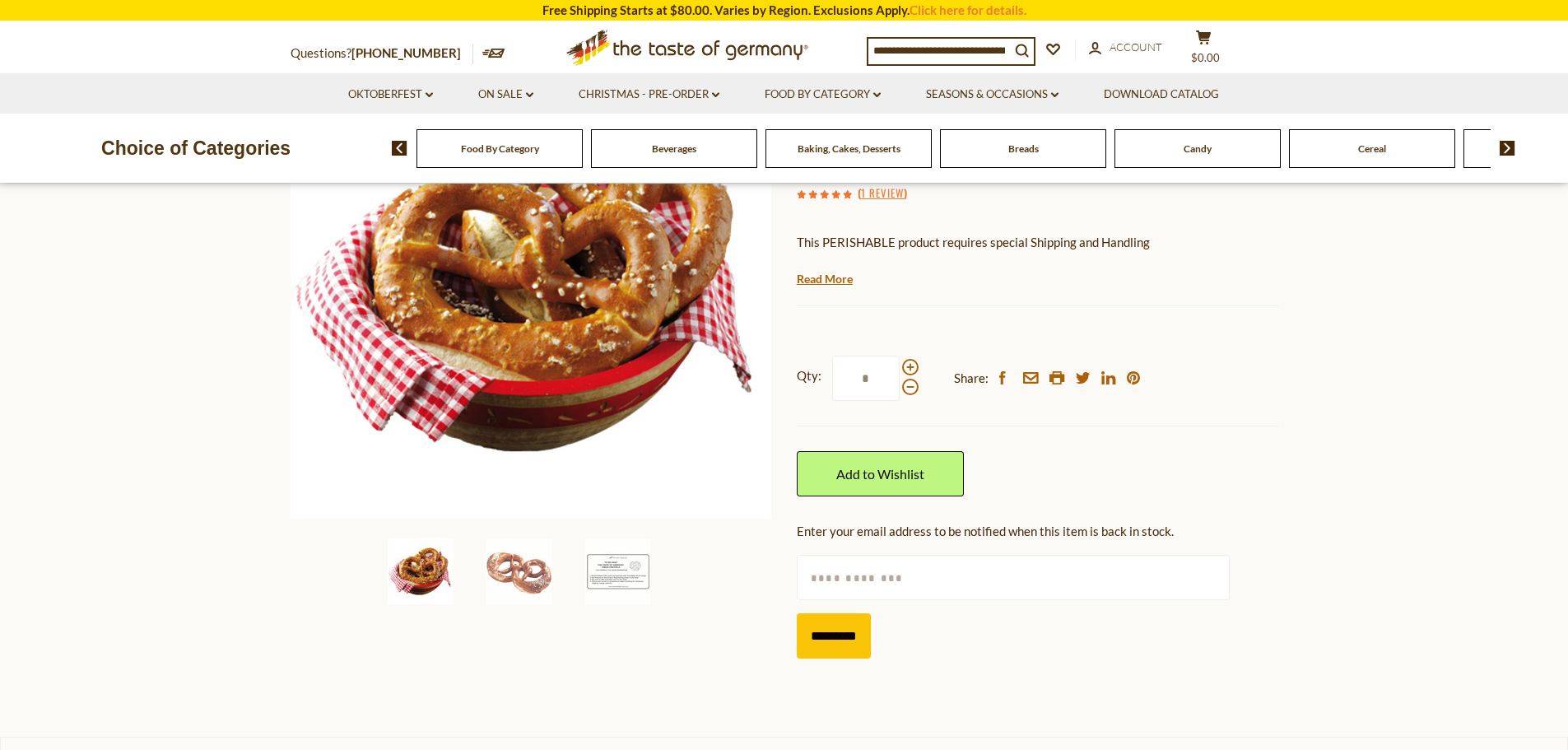
scroll to position [0, 0]
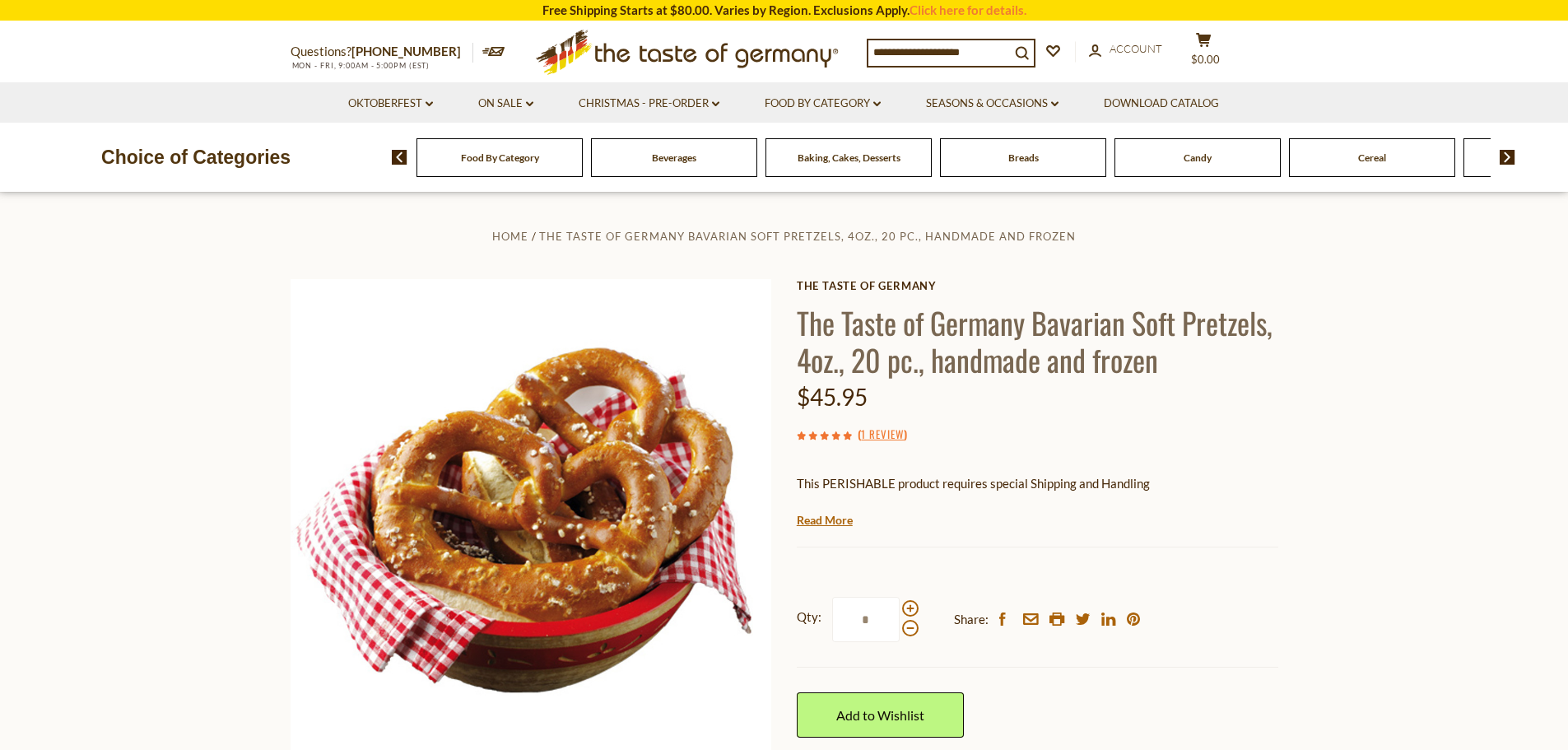
click at [941, 52] on input at bounding box center [940, 51] width 141 height 23
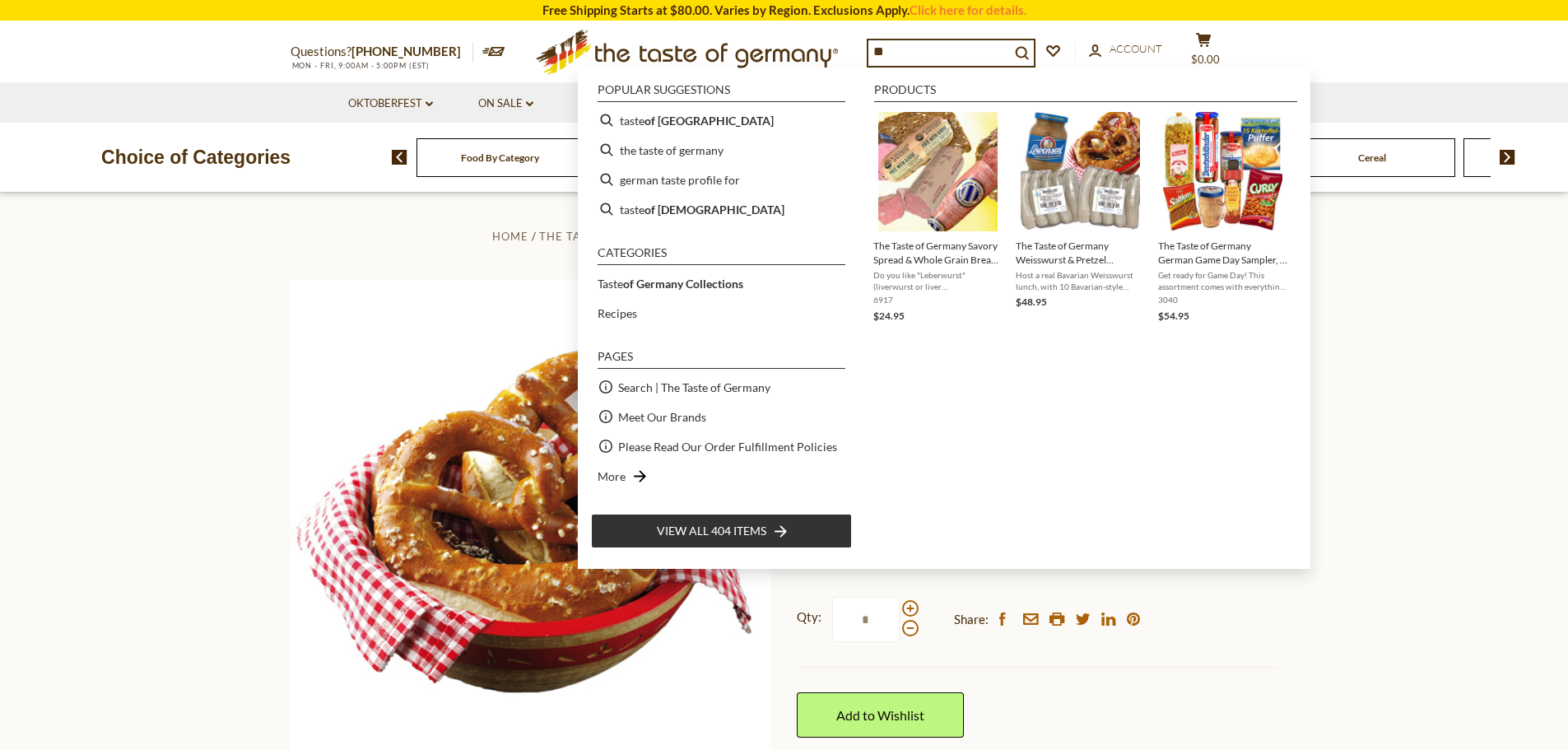
type input "*"
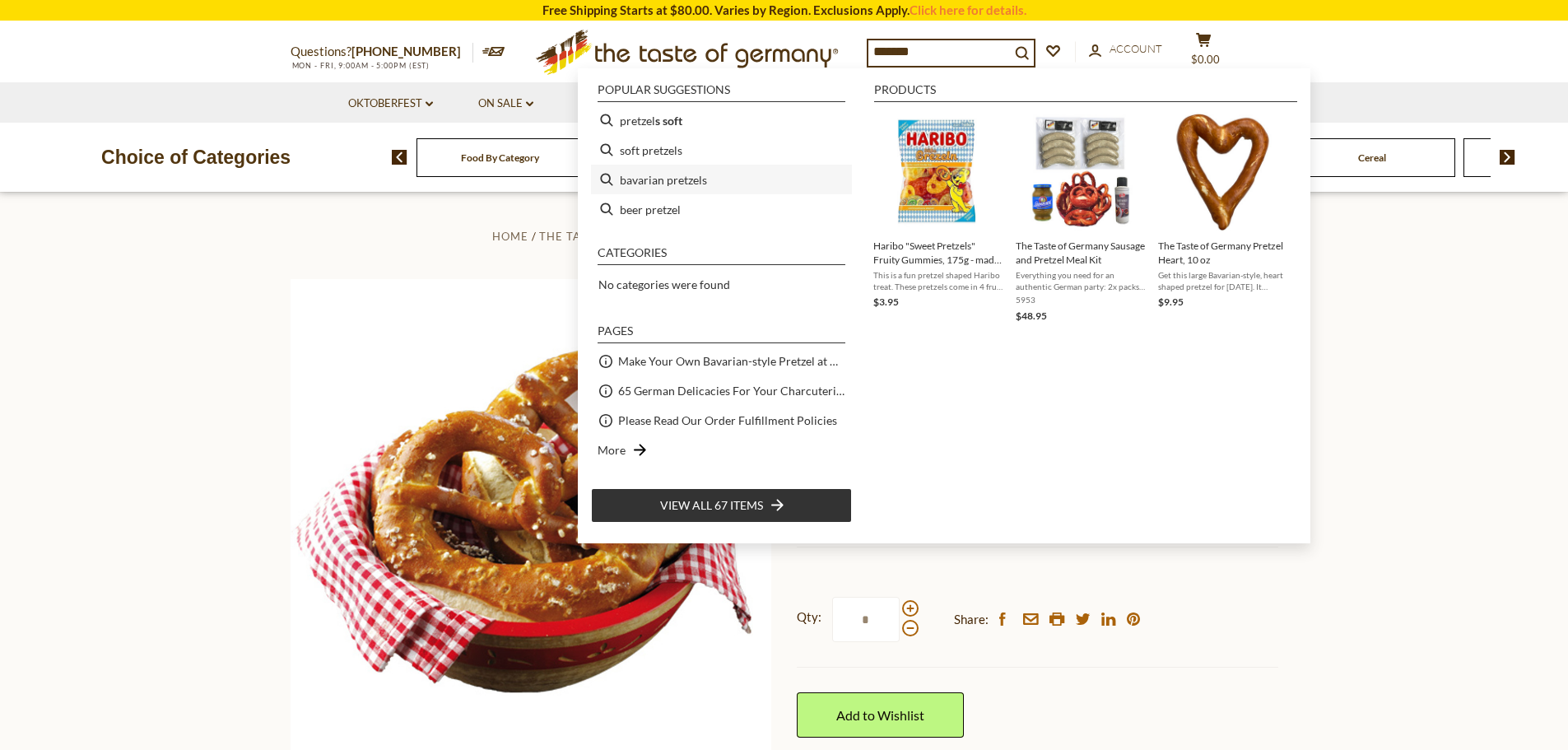
click at [708, 177] on li "bavarian pretzels" at bounding box center [721, 180] width 261 height 30
type input "**********"
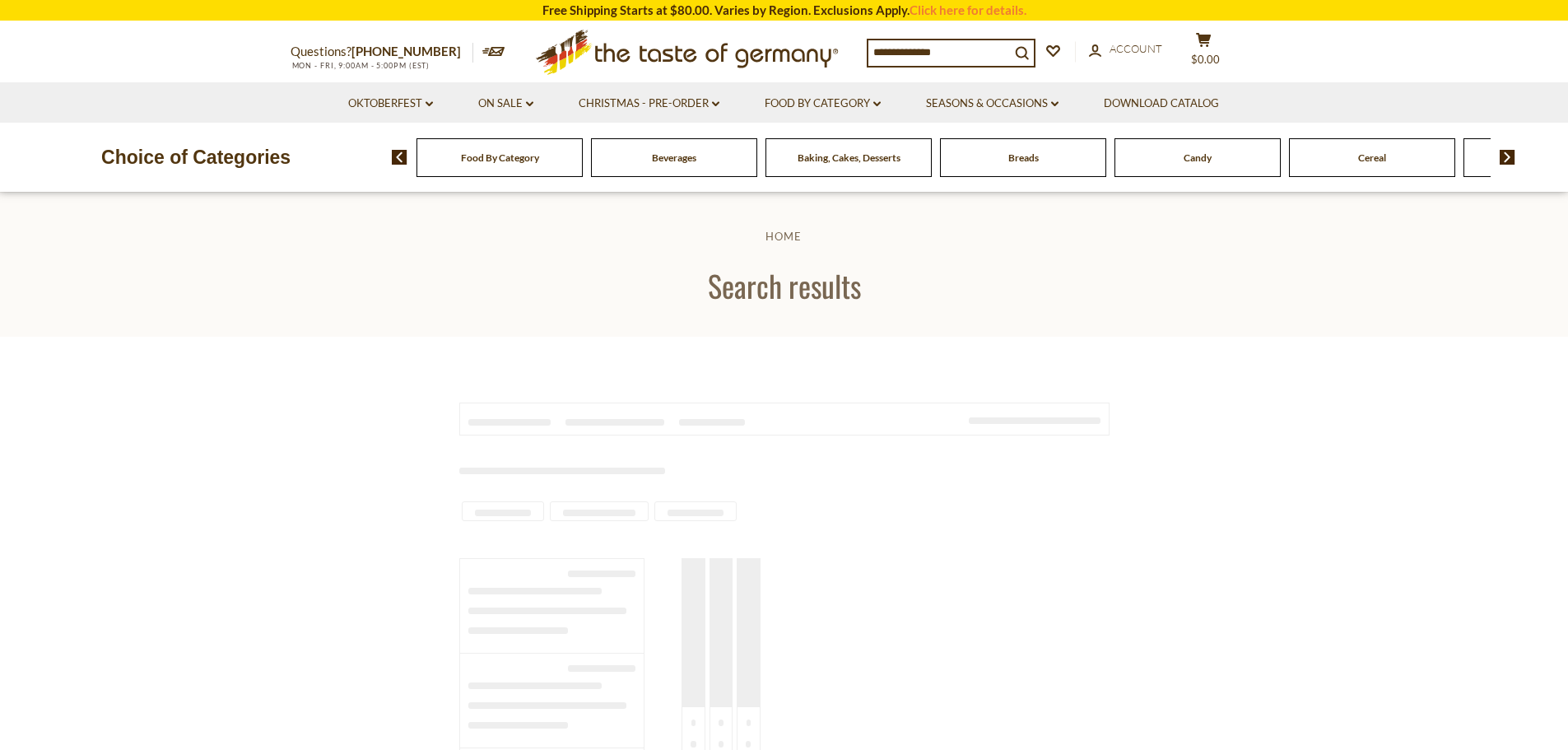
type input "**********"
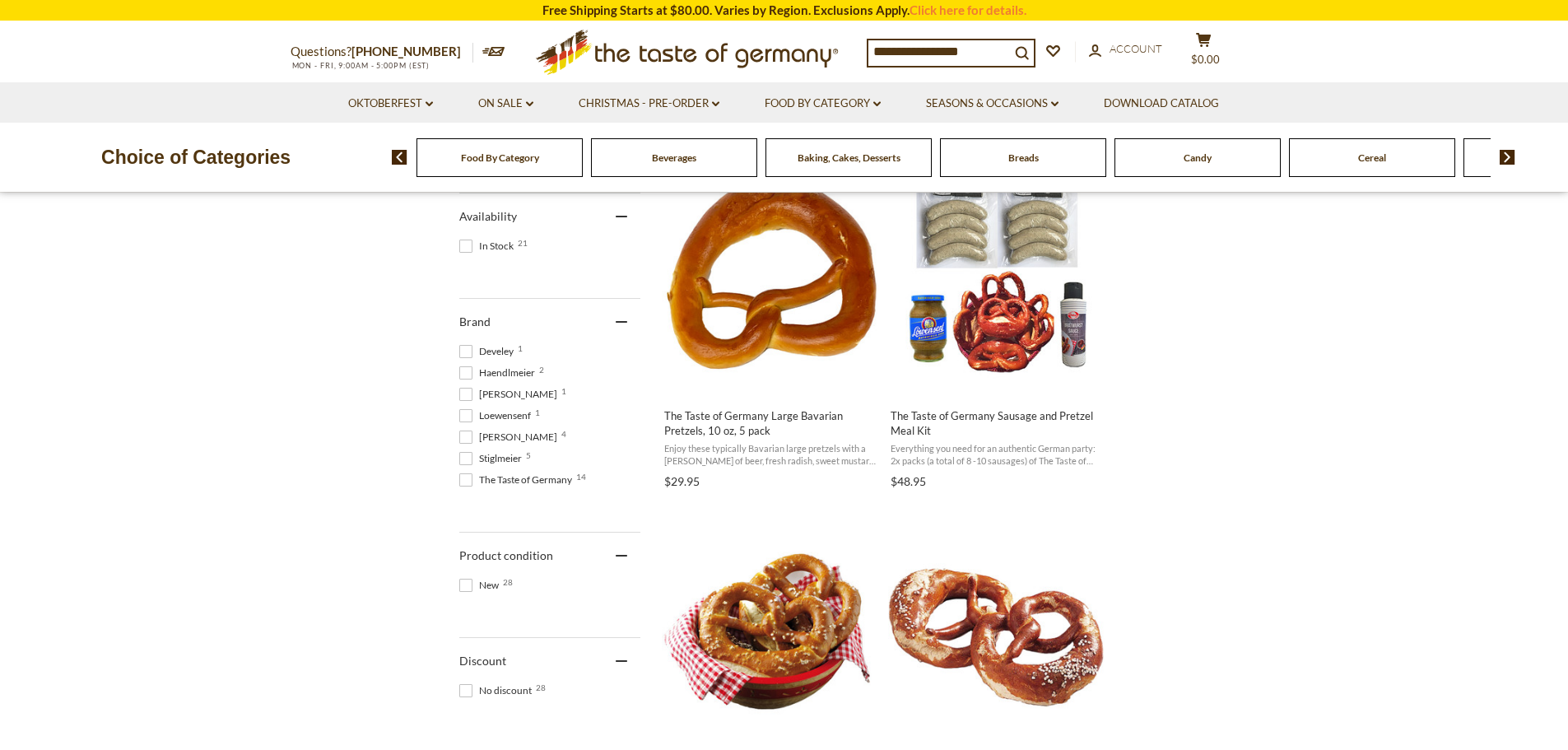
scroll to position [906, 0]
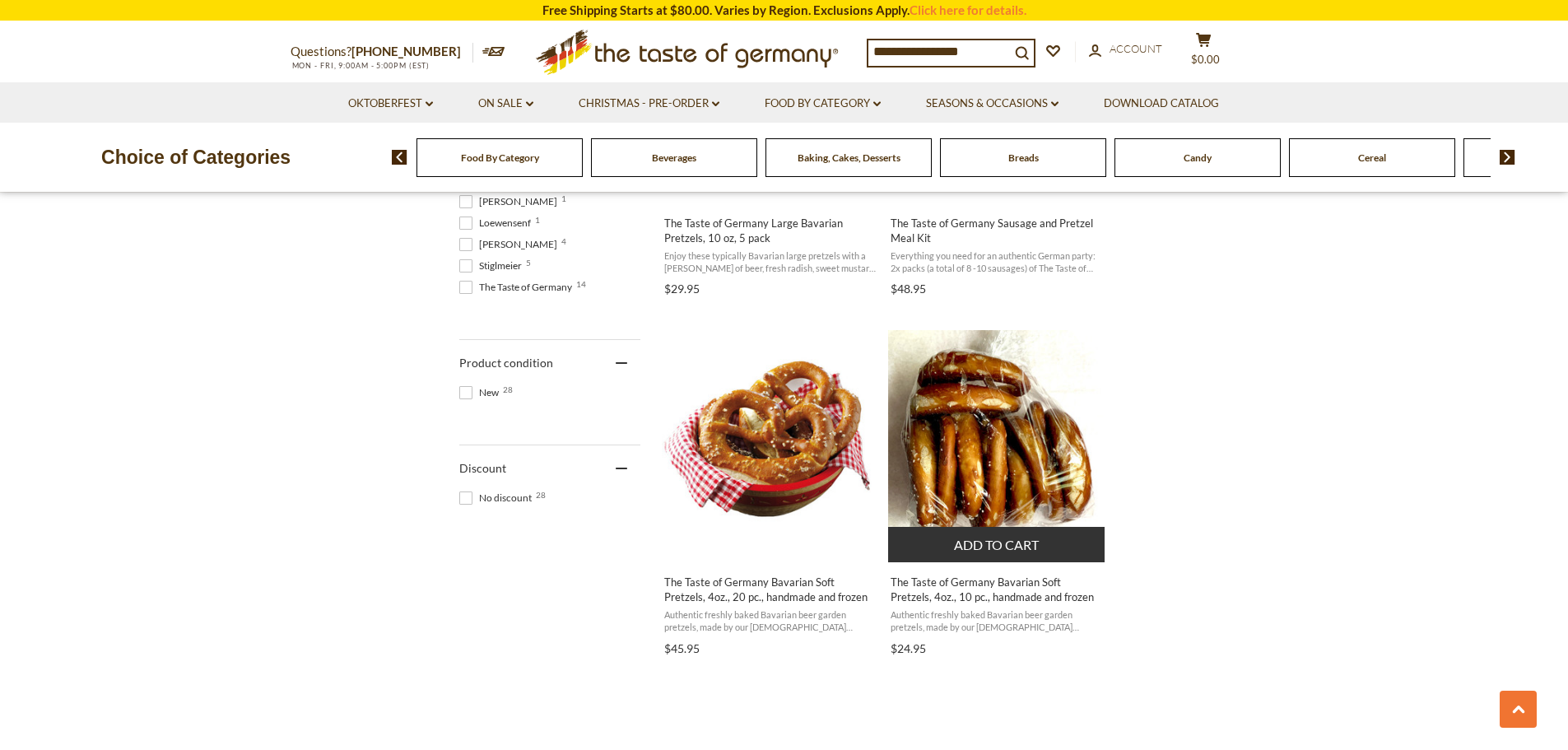
click at [974, 585] on span "The Taste of Germany Bavarian Soft Pretzels, 4oz., 10 pc., handmade and frozen" at bounding box center [997, 590] width 214 height 30
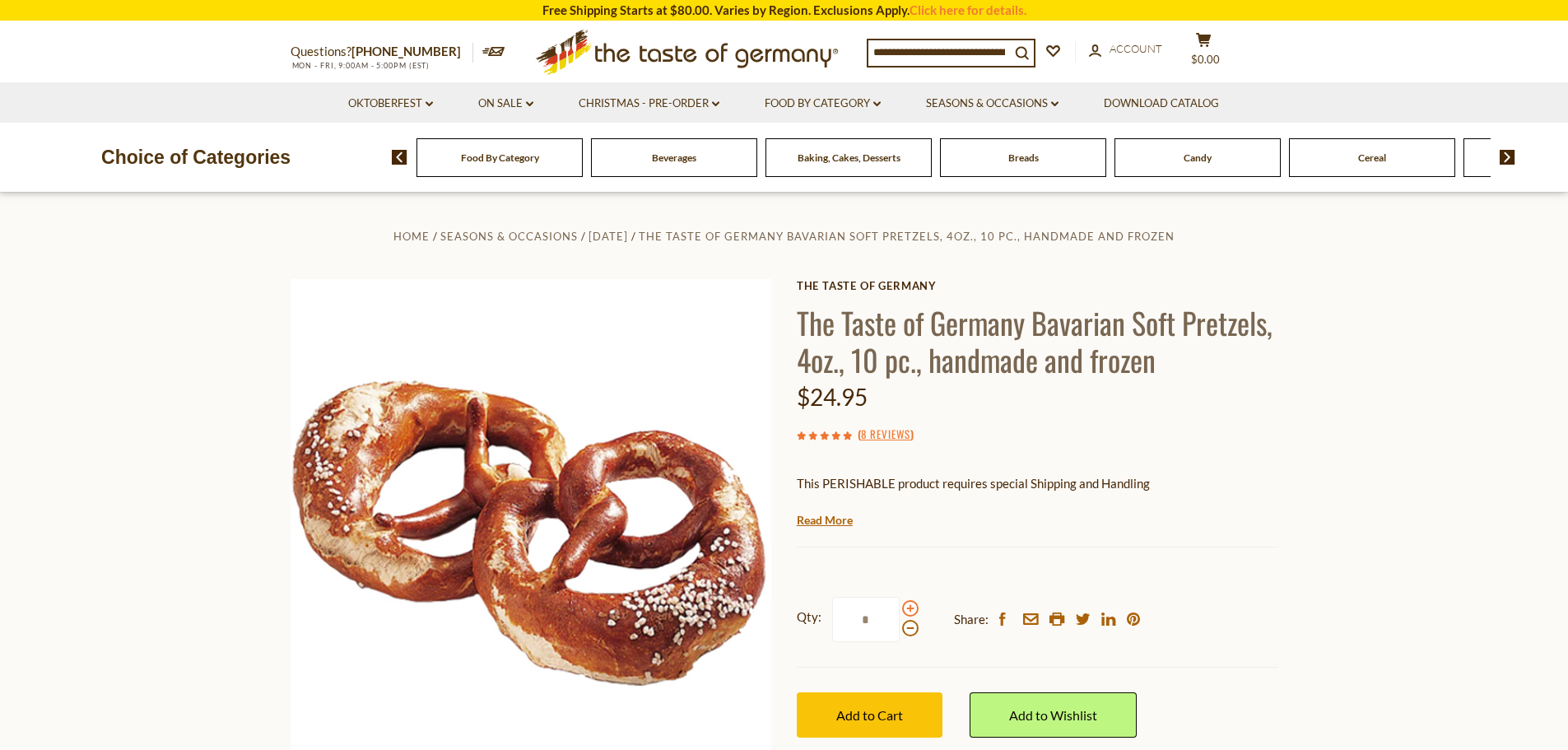
click at [913, 610] on span at bounding box center [910, 609] width 17 height 17
click at [899, 610] on input "*" at bounding box center [865, 620] width 67 height 45
click at [913, 610] on span at bounding box center [910, 609] width 17 height 17
click at [899, 610] on input "*" at bounding box center [865, 620] width 67 height 45
click at [913, 610] on span at bounding box center [910, 609] width 17 height 17
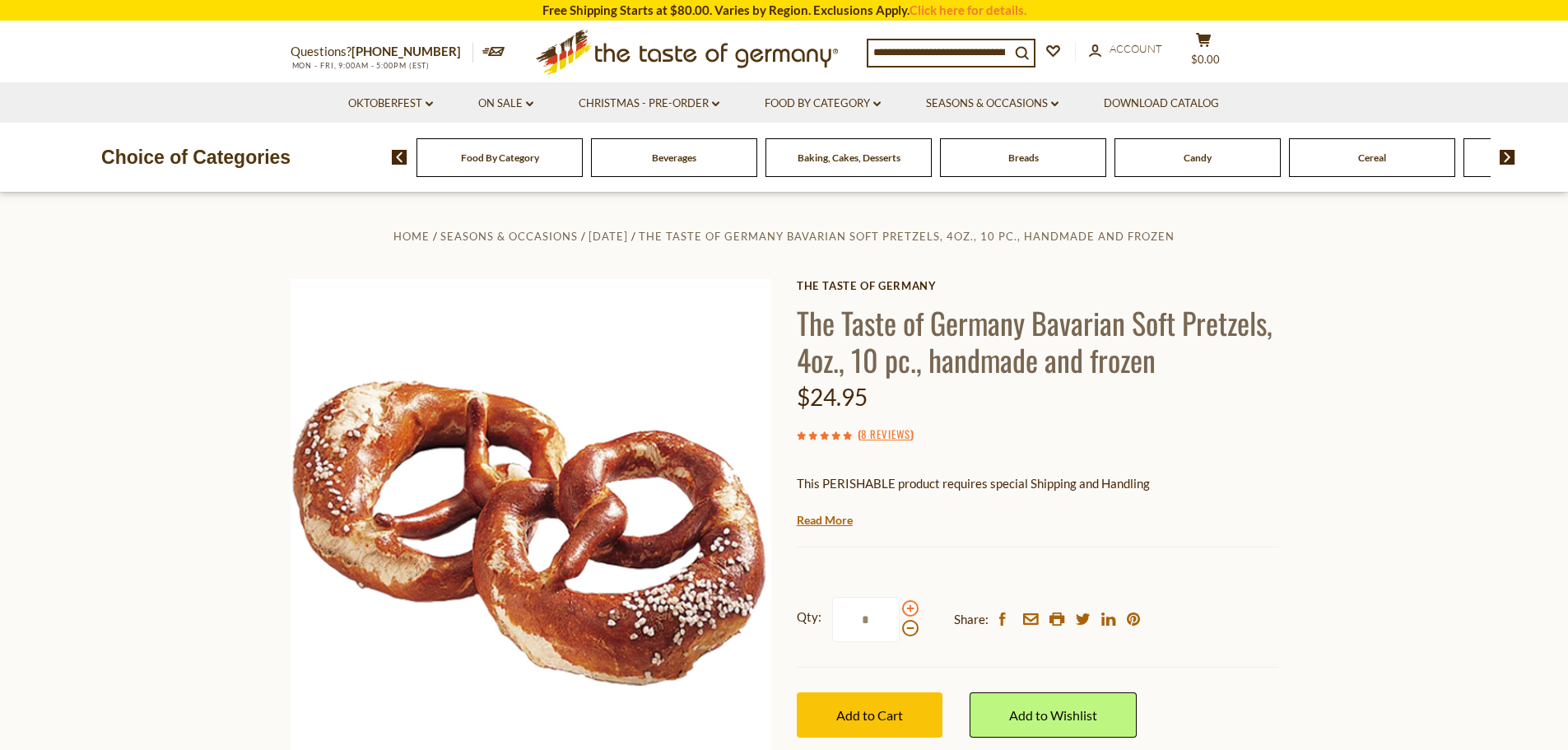
click at [899, 610] on input "*" at bounding box center [865, 620] width 67 height 45
click at [913, 610] on span at bounding box center [910, 609] width 17 height 17
click at [899, 610] on input "*" at bounding box center [865, 620] width 67 height 45
click at [906, 631] on span at bounding box center [910, 628] width 17 height 17
click at [899, 631] on input "*" at bounding box center [865, 620] width 67 height 45
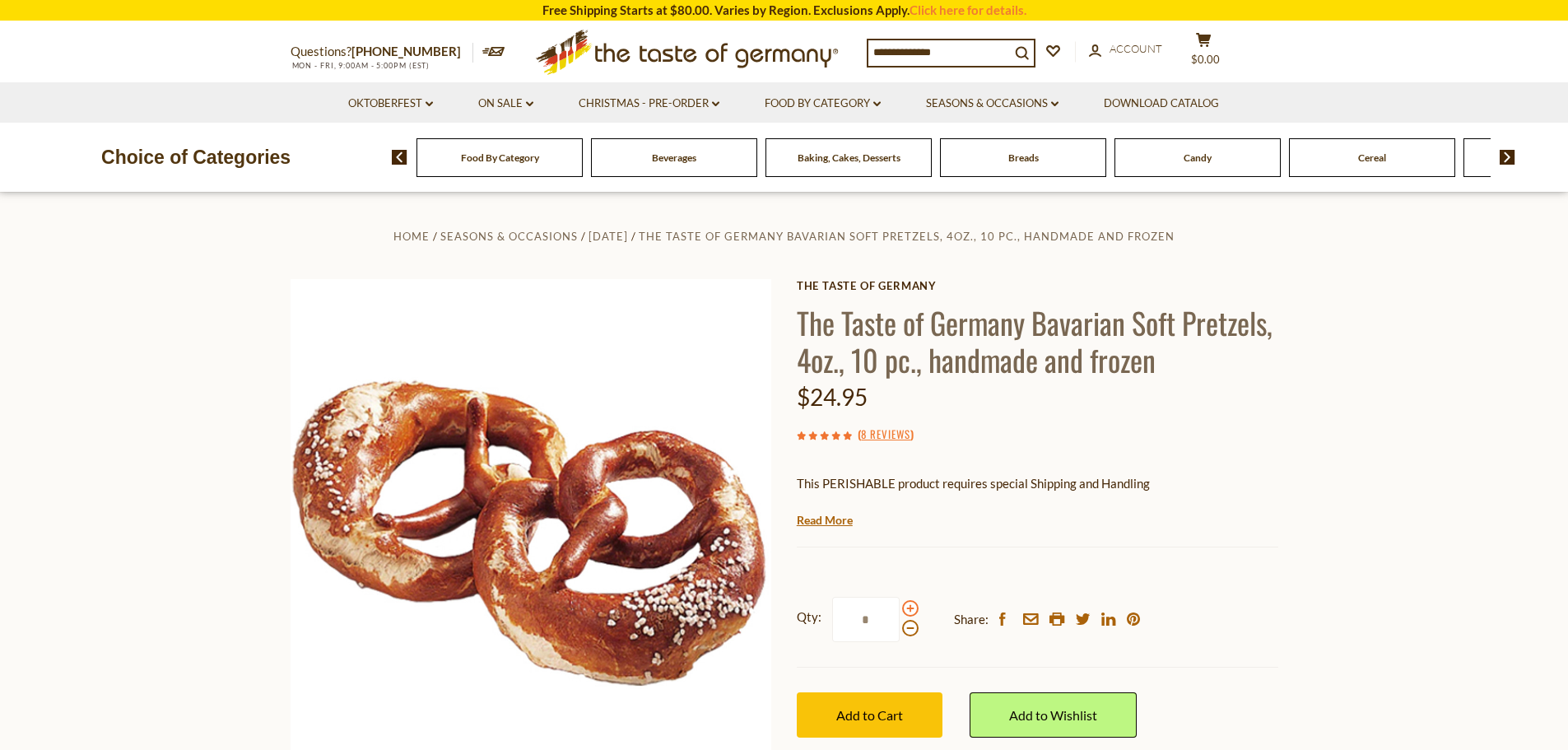
click at [910, 606] on span at bounding box center [910, 609] width 17 height 17
click at [899, 606] on input "*" at bounding box center [865, 620] width 67 height 45
click at [910, 606] on span at bounding box center [910, 609] width 17 height 17
click at [899, 606] on input "*" at bounding box center [865, 620] width 67 height 45
click at [910, 606] on span at bounding box center [910, 609] width 17 height 17
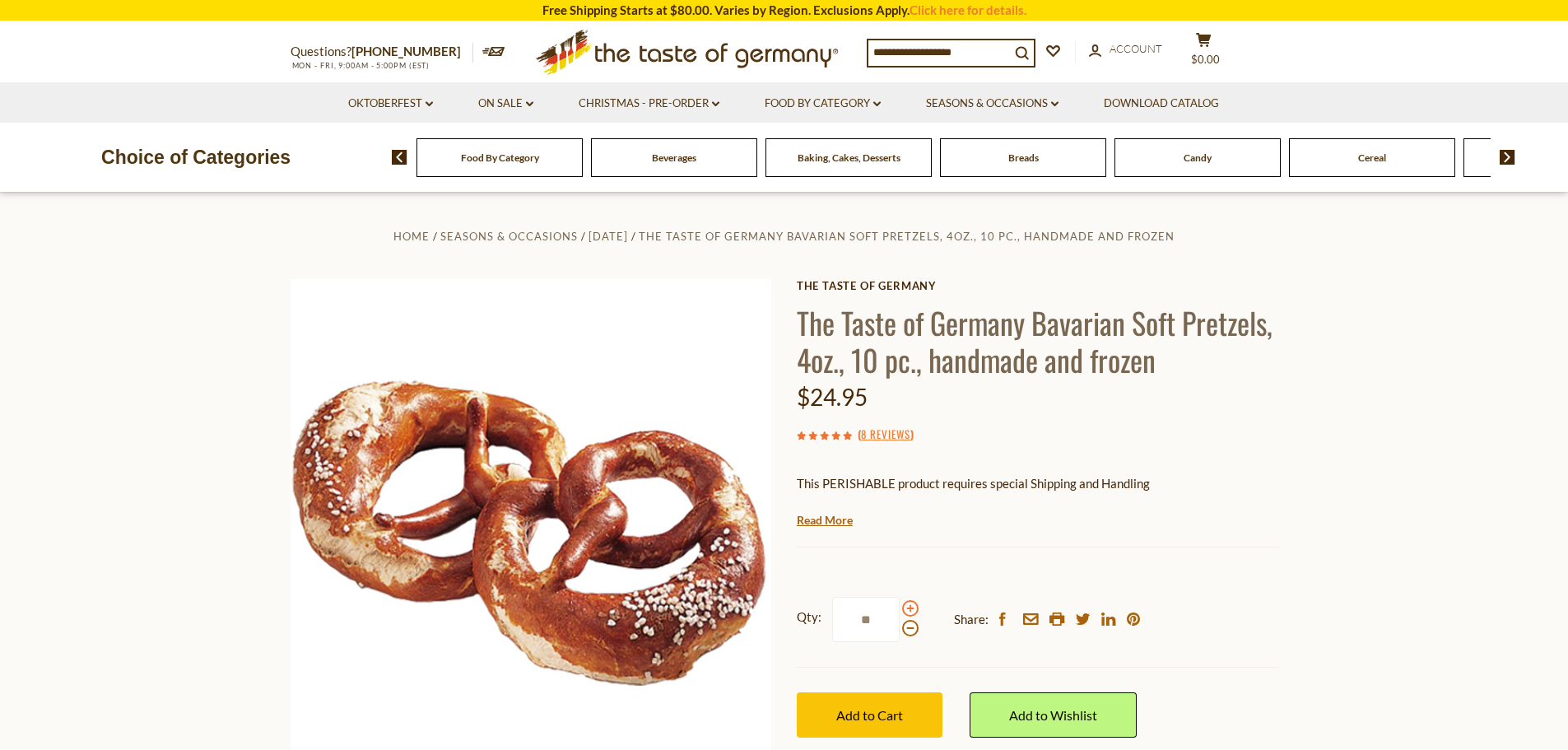
click at [899, 606] on input "**" at bounding box center [865, 620] width 67 height 45
click at [874, 622] on input "**" at bounding box center [865, 620] width 67 height 45
click at [841, 719] on span "Add to Cart" at bounding box center [870, 715] width 67 height 16
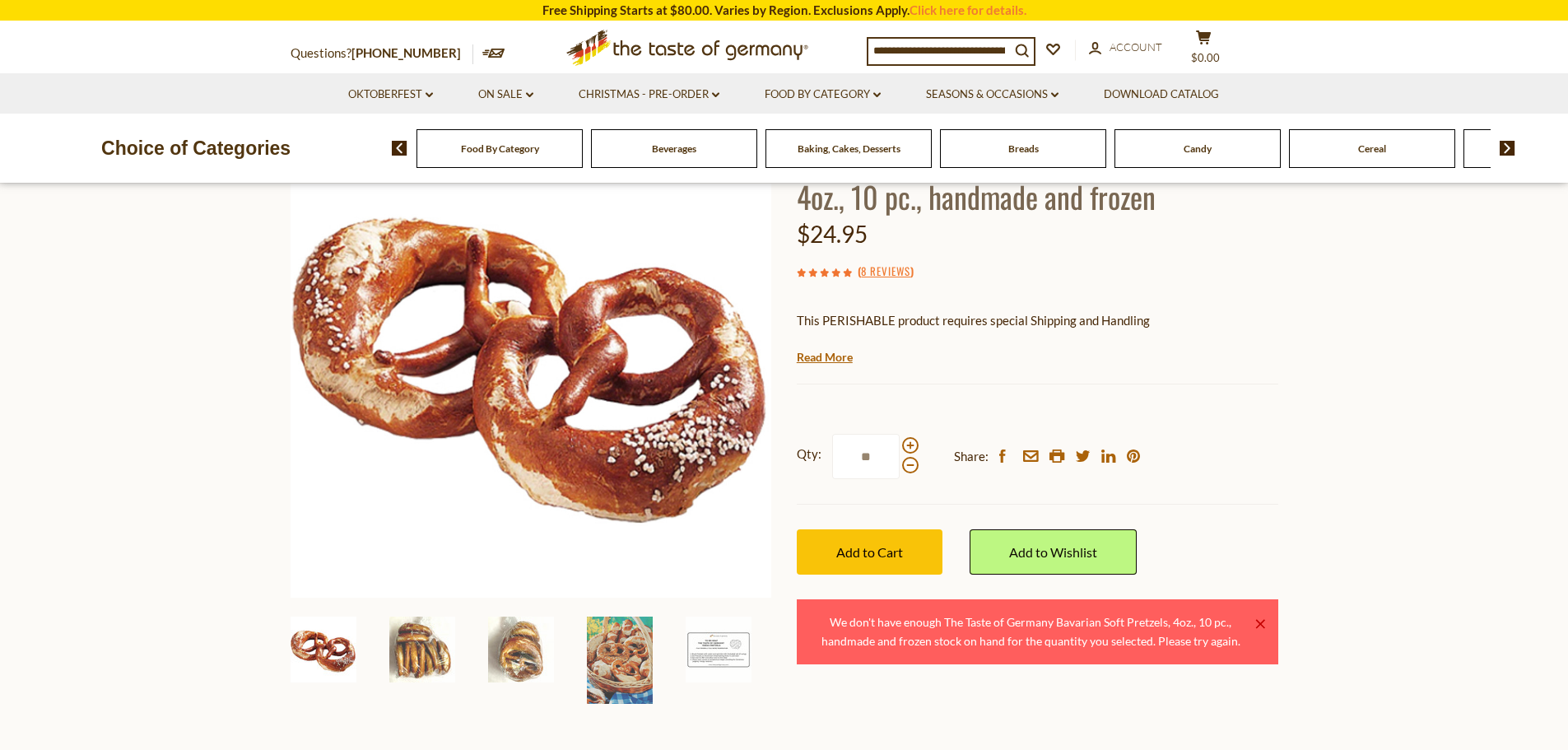
scroll to position [165, 0]
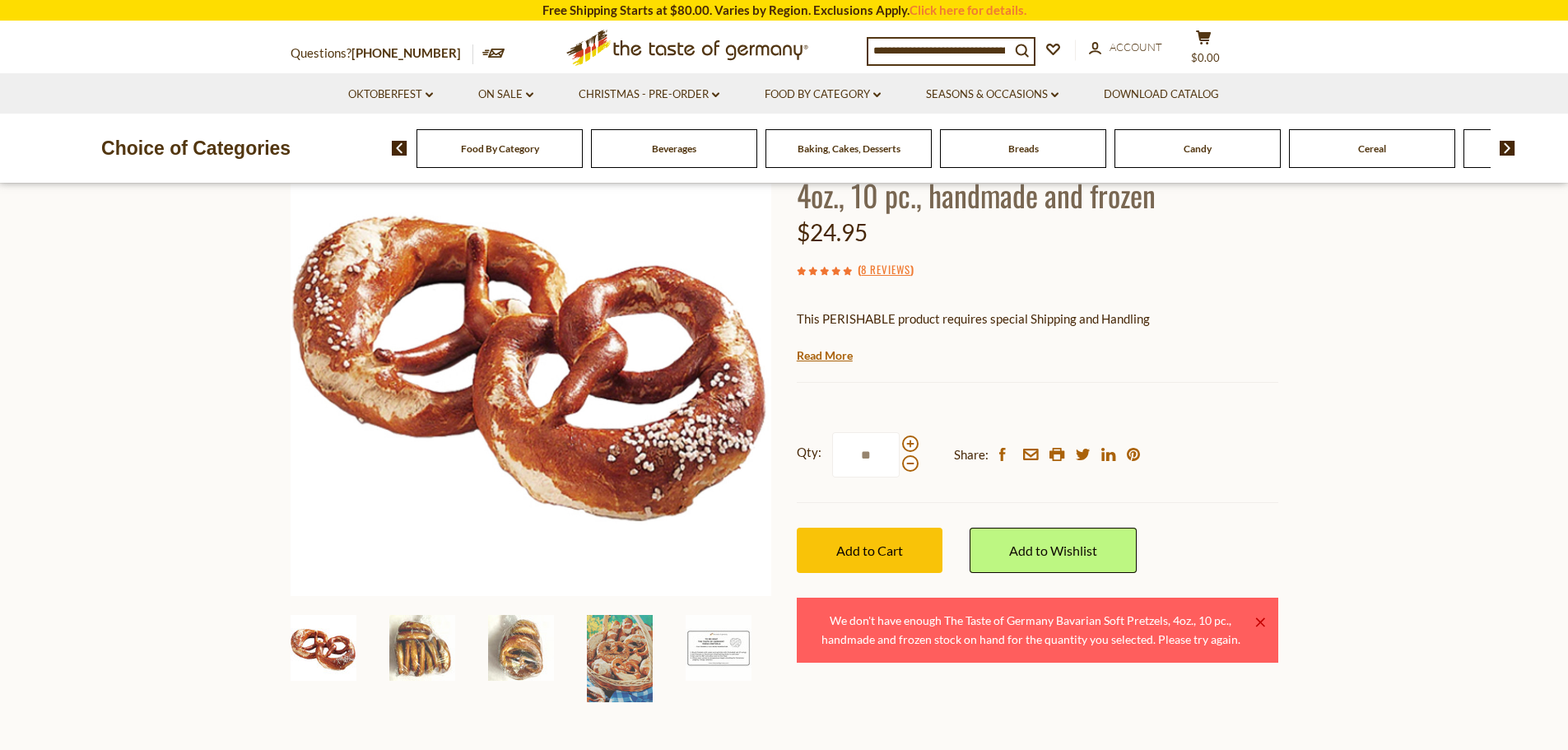
click at [868, 453] on input "**" at bounding box center [865, 455] width 67 height 45
click at [865, 458] on input "**" at bounding box center [865, 455] width 67 height 45
click at [872, 546] on span "Add to Cart" at bounding box center [870, 550] width 67 height 16
drag, startPoint x: 874, startPoint y: 452, endPoint x: 848, endPoint y: 455, distance: 26.2
click at [848, 455] on input "**" at bounding box center [865, 455] width 67 height 45
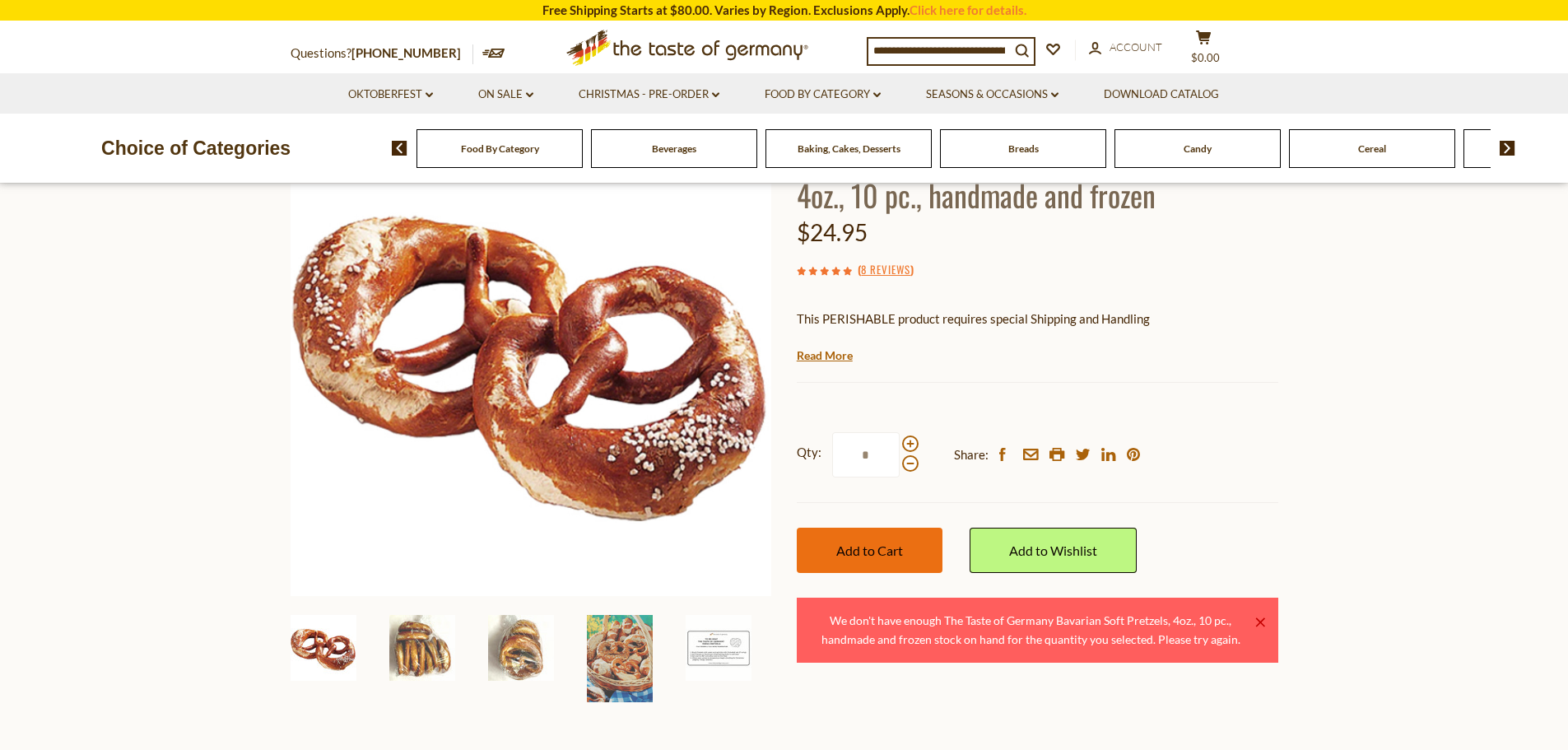
click at [884, 550] on span "Add to Cart" at bounding box center [870, 550] width 67 height 16
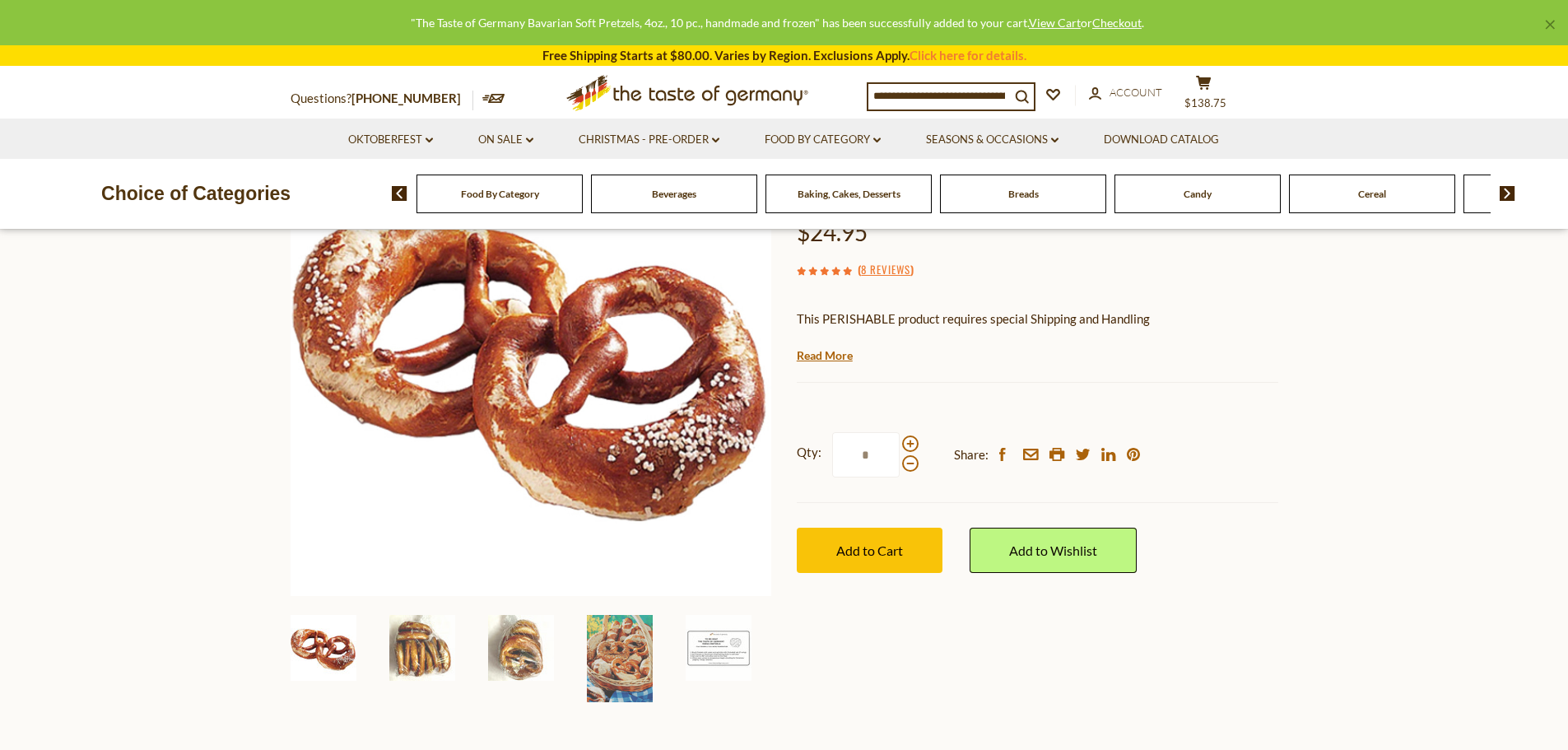
drag, startPoint x: 869, startPoint y: 453, endPoint x: 849, endPoint y: 459, distance: 20.9
click at [849, 459] on input "*" at bounding box center [865, 455] width 67 height 45
click at [879, 549] on span "Add to Cart" at bounding box center [870, 550] width 67 height 16
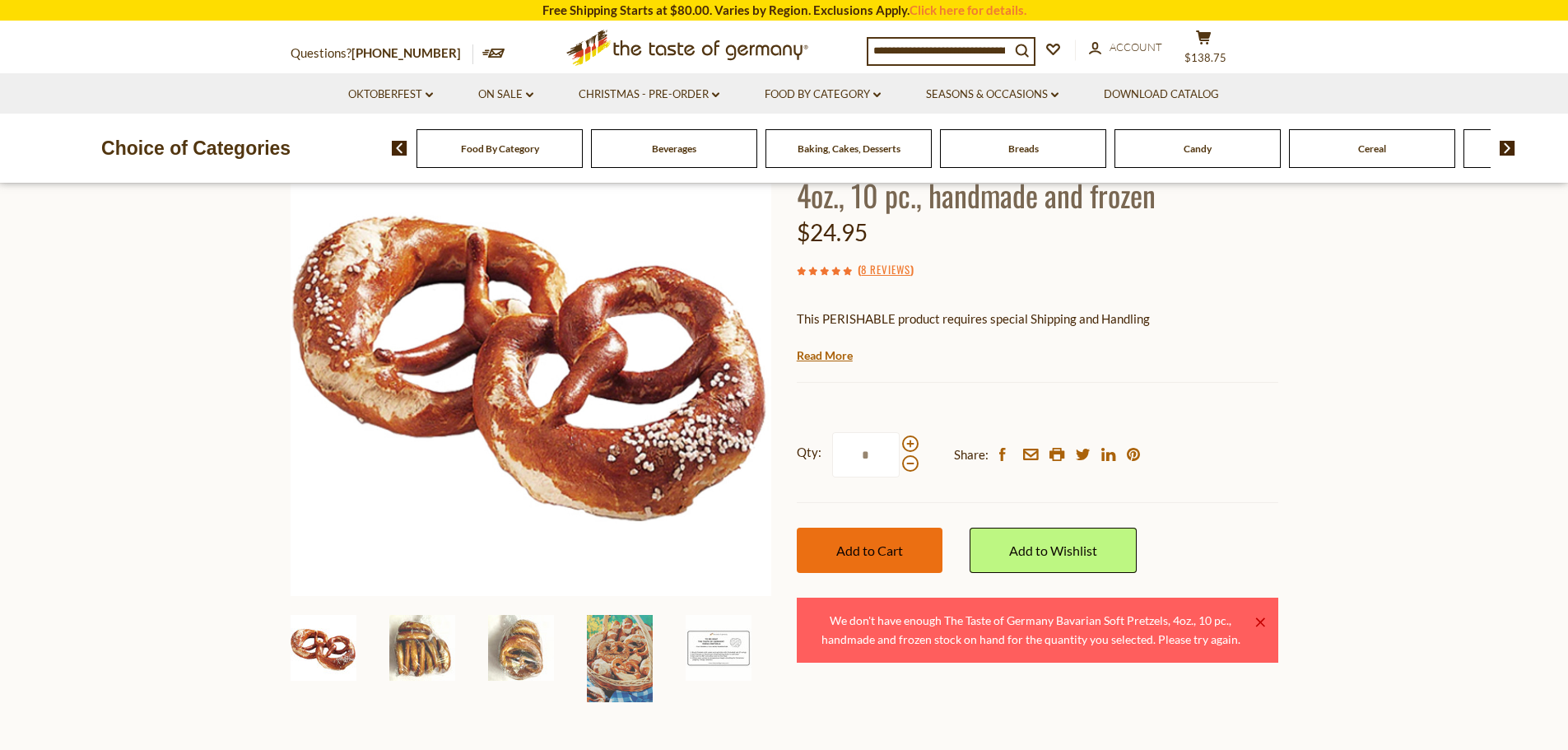
click at [891, 545] on span "Add to Cart" at bounding box center [870, 550] width 67 height 16
drag, startPoint x: 866, startPoint y: 453, endPoint x: 854, endPoint y: 459, distance: 13.4
click at [854, 459] on input "*" at bounding box center [865, 455] width 67 height 45
click at [898, 549] on span "Add to Cart" at bounding box center [870, 550] width 67 height 16
drag, startPoint x: 865, startPoint y: 453, endPoint x: 843, endPoint y: 458, distance: 22.6
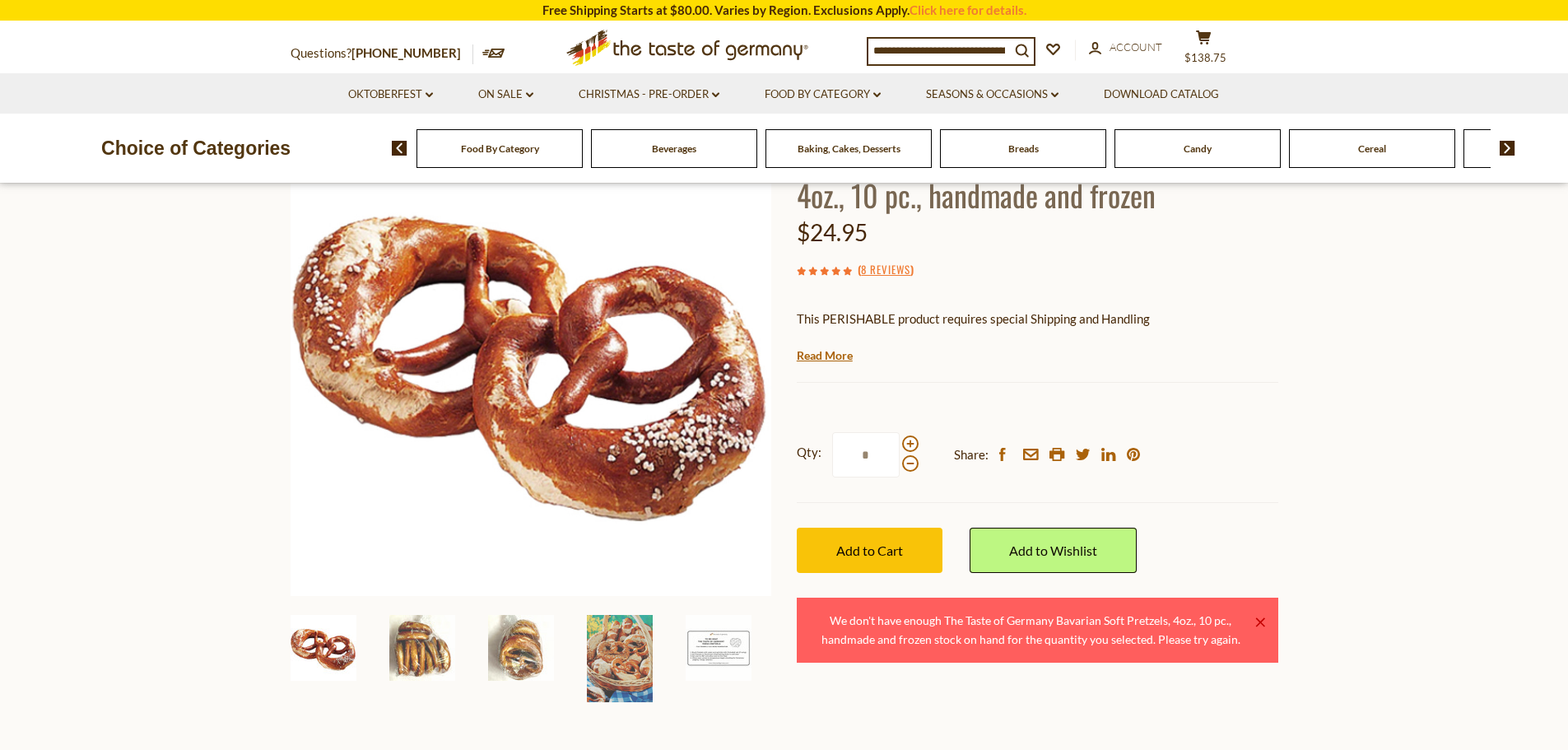
click at [843, 458] on input "*" at bounding box center [865, 455] width 67 height 45
type input "*"
click at [890, 556] on span "Add to Cart" at bounding box center [870, 550] width 67 height 16
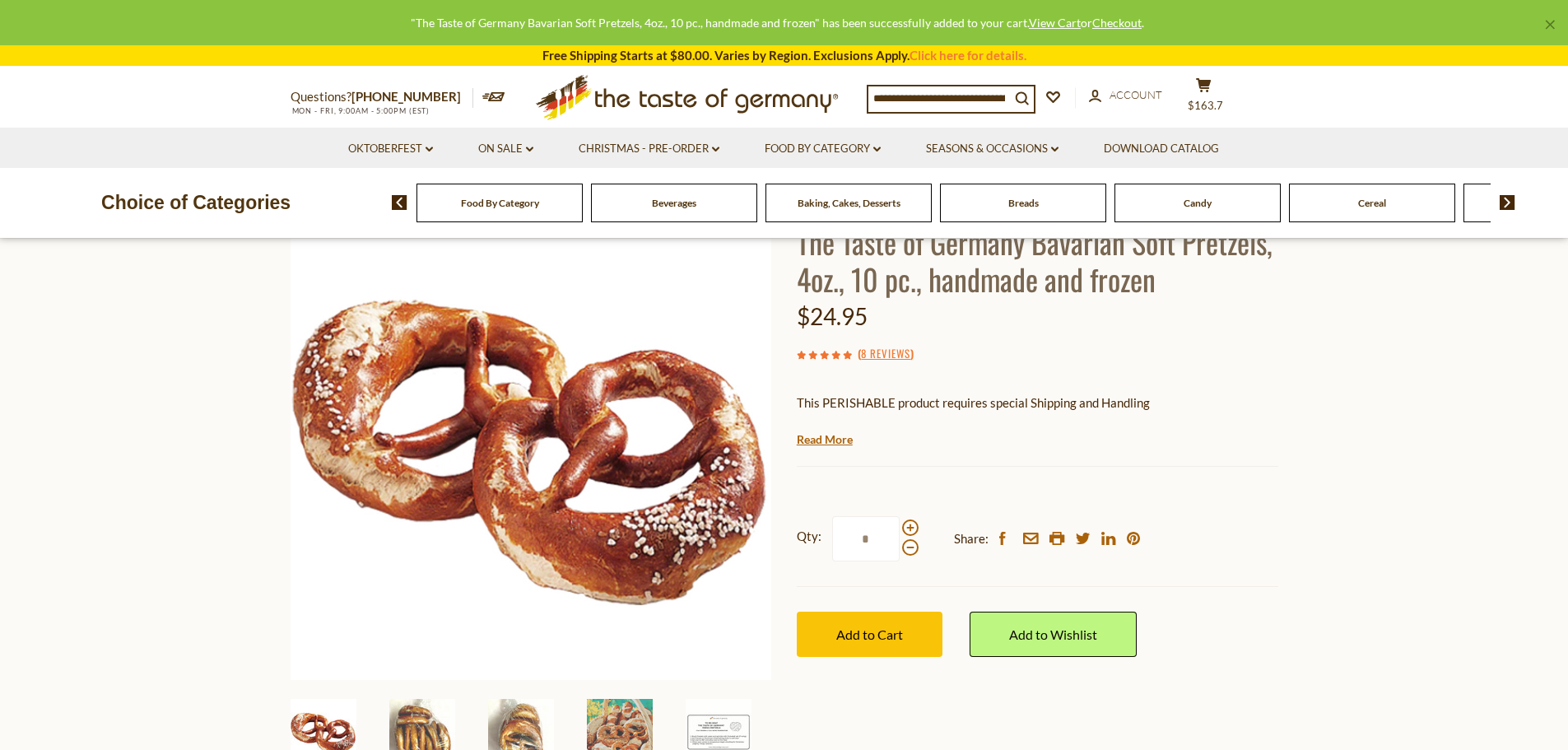
scroll to position [0, 0]
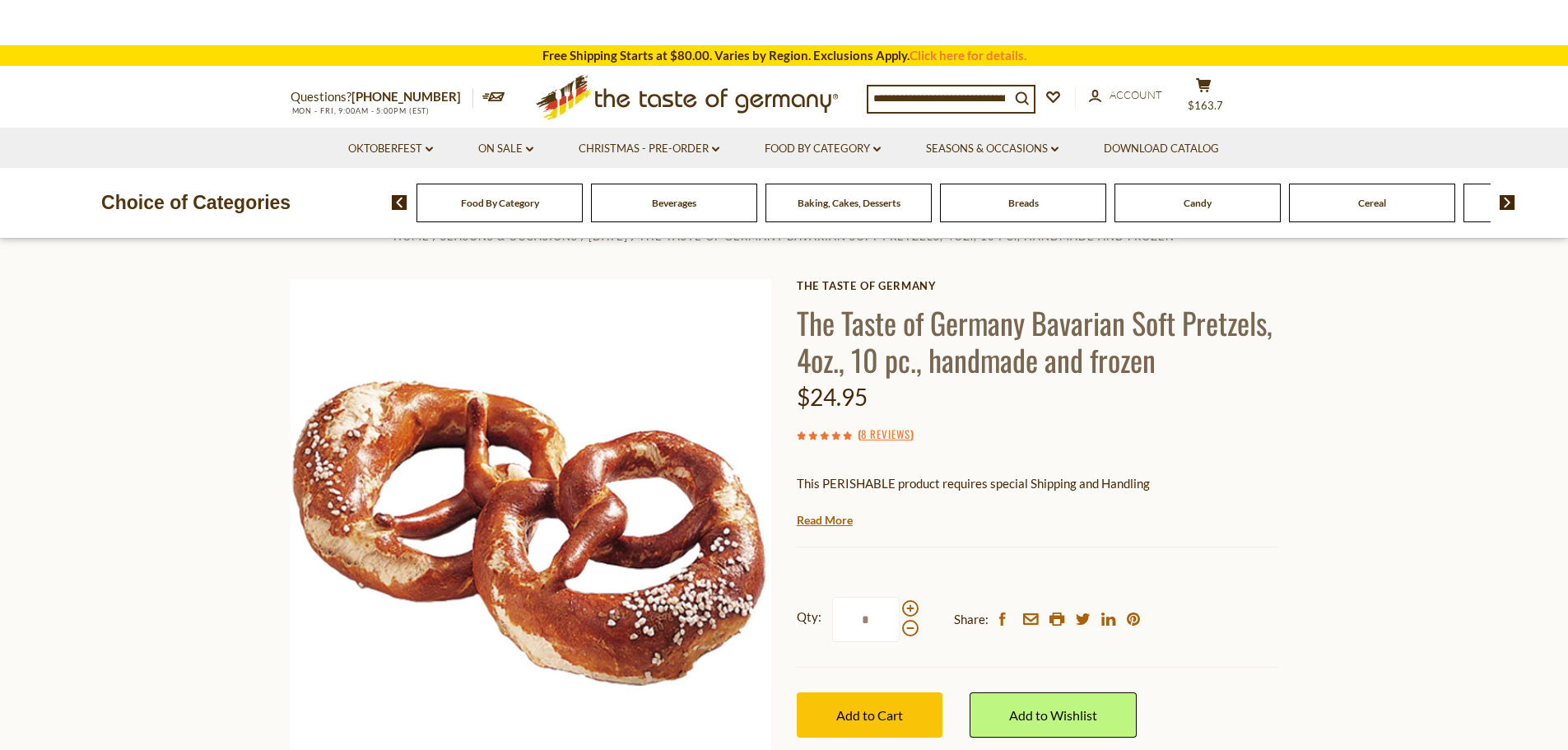
click at [1212, 127] on li "Download Catalog" at bounding box center [1161, 147] width 158 height 40
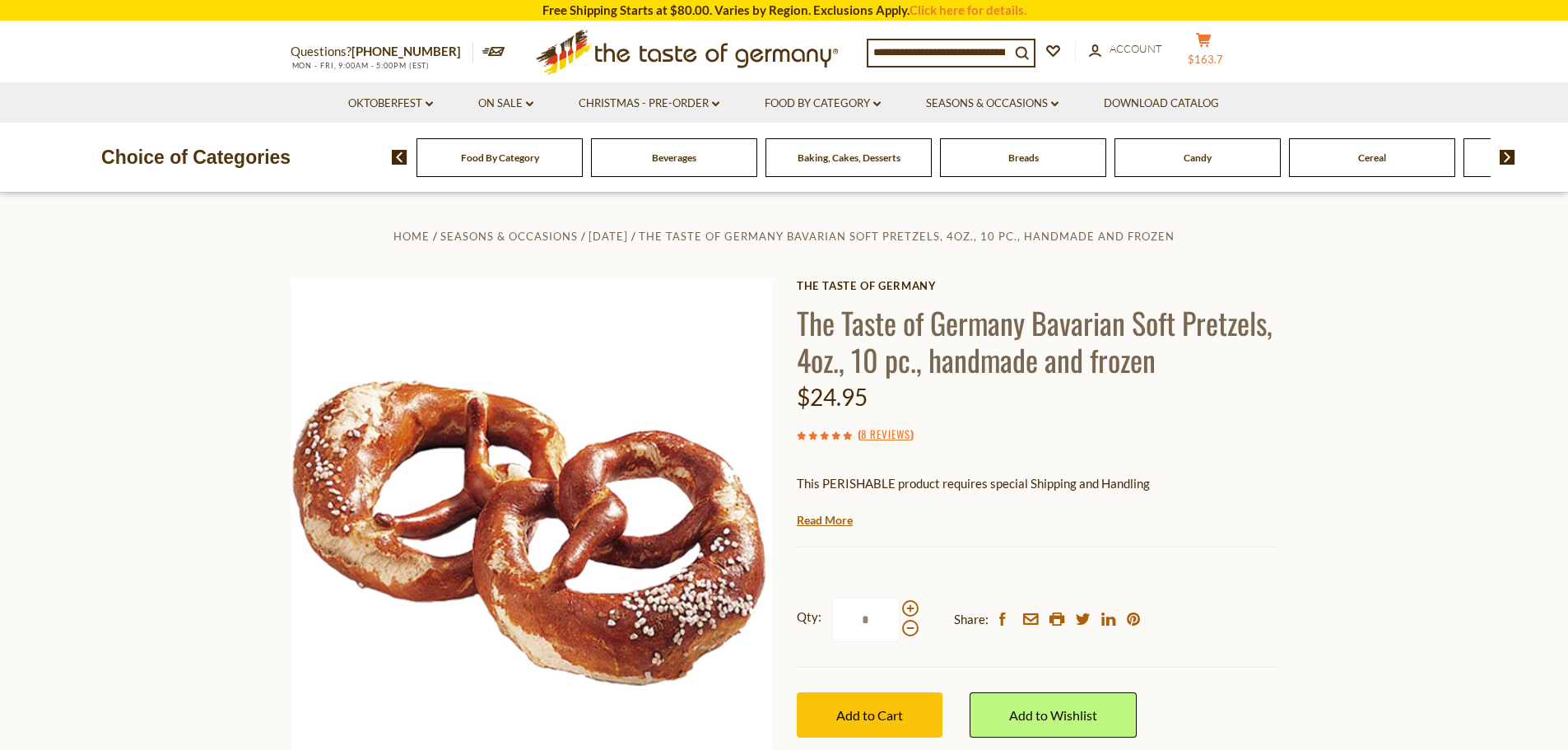
click at [1213, 48] on button "cart $163.7" at bounding box center [1205, 52] width 50 height 41
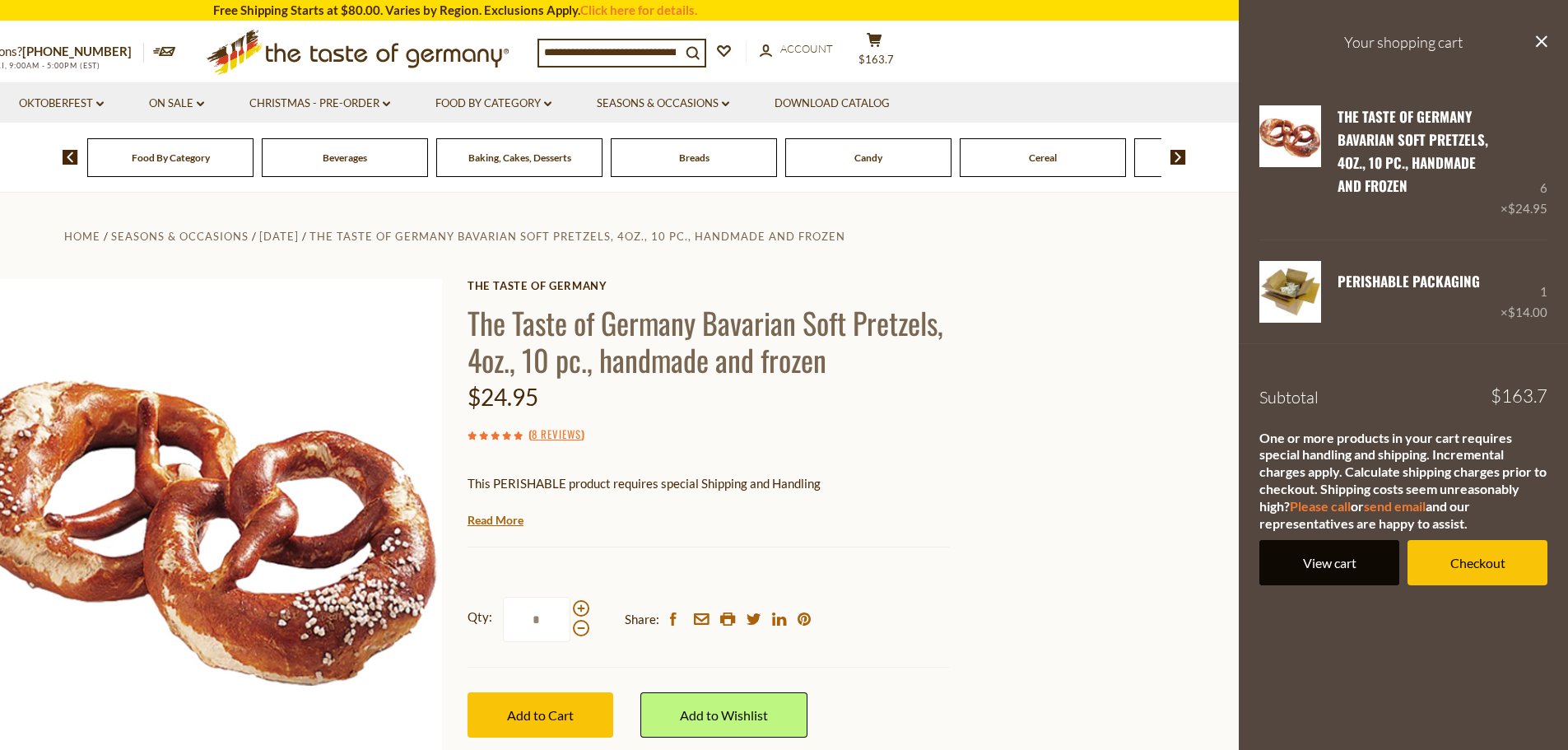
click at [1346, 562] on link "View cart" at bounding box center [1329, 563] width 140 height 45
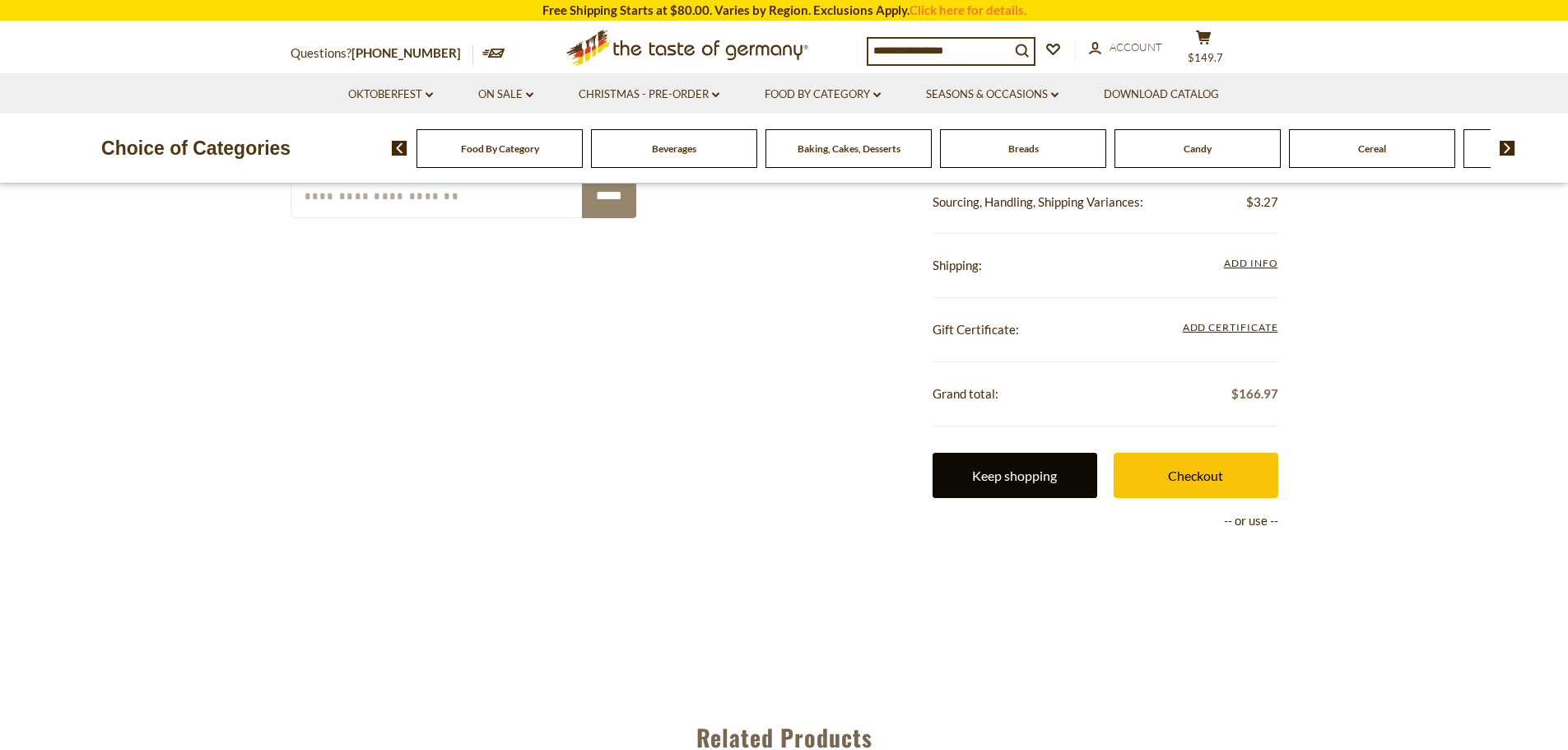
scroll to position [330, 0]
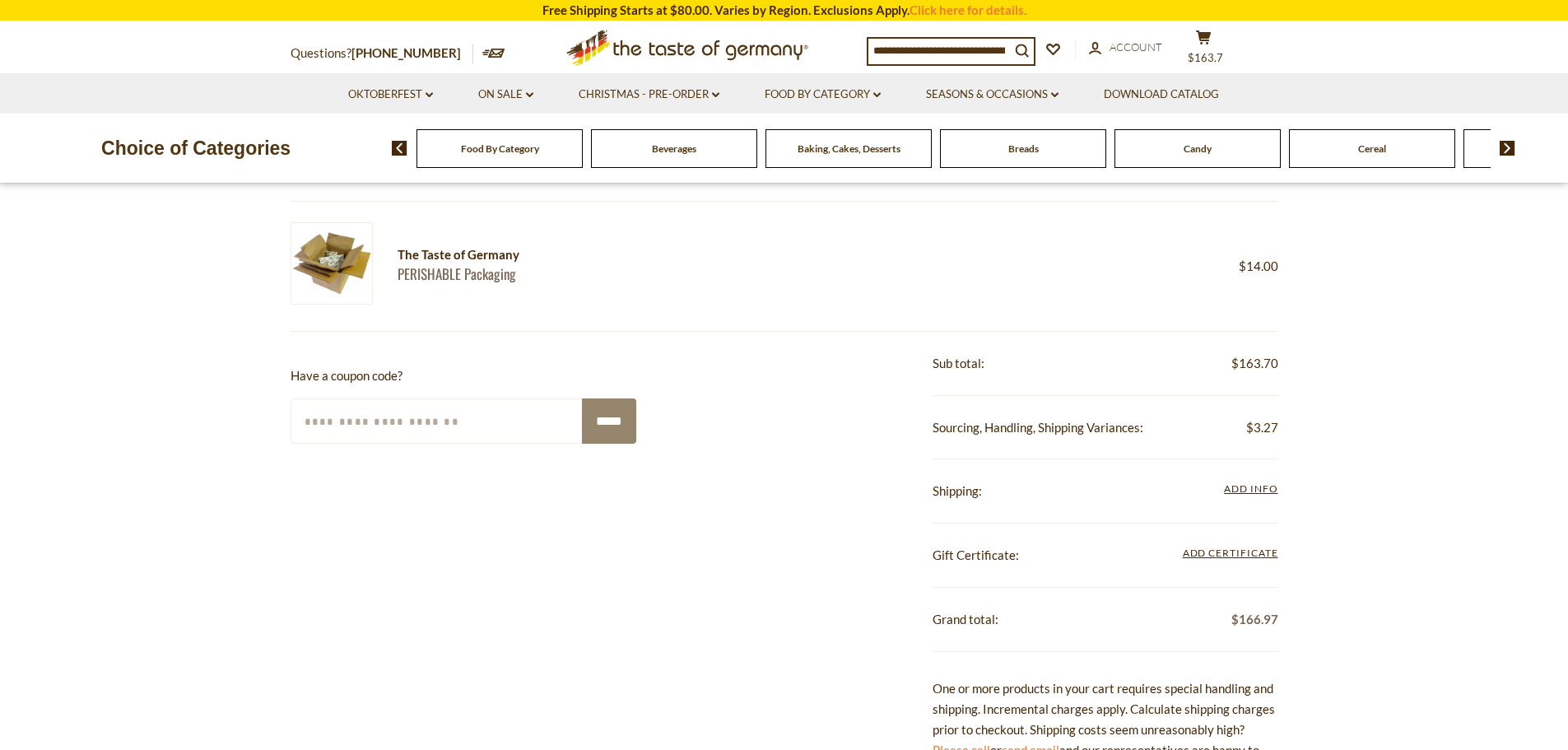
click at [445, 426] on input "Enter Your Coupon Code" at bounding box center [437, 421] width 293 height 45
type input "*********"
click at [631, 412] on input "*****" at bounding box center [609, 421] width 54 height 45
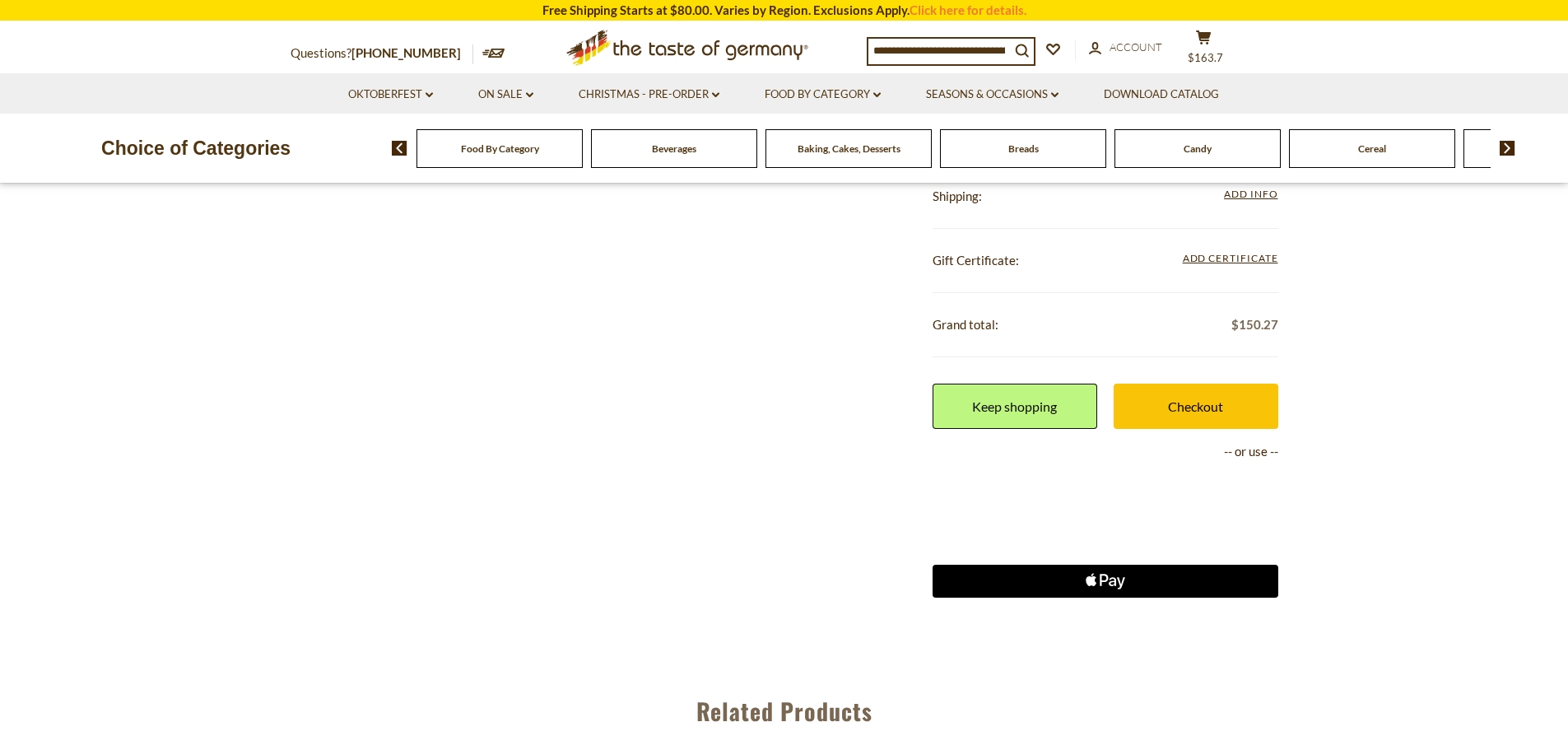
scroll to position [741, 0]
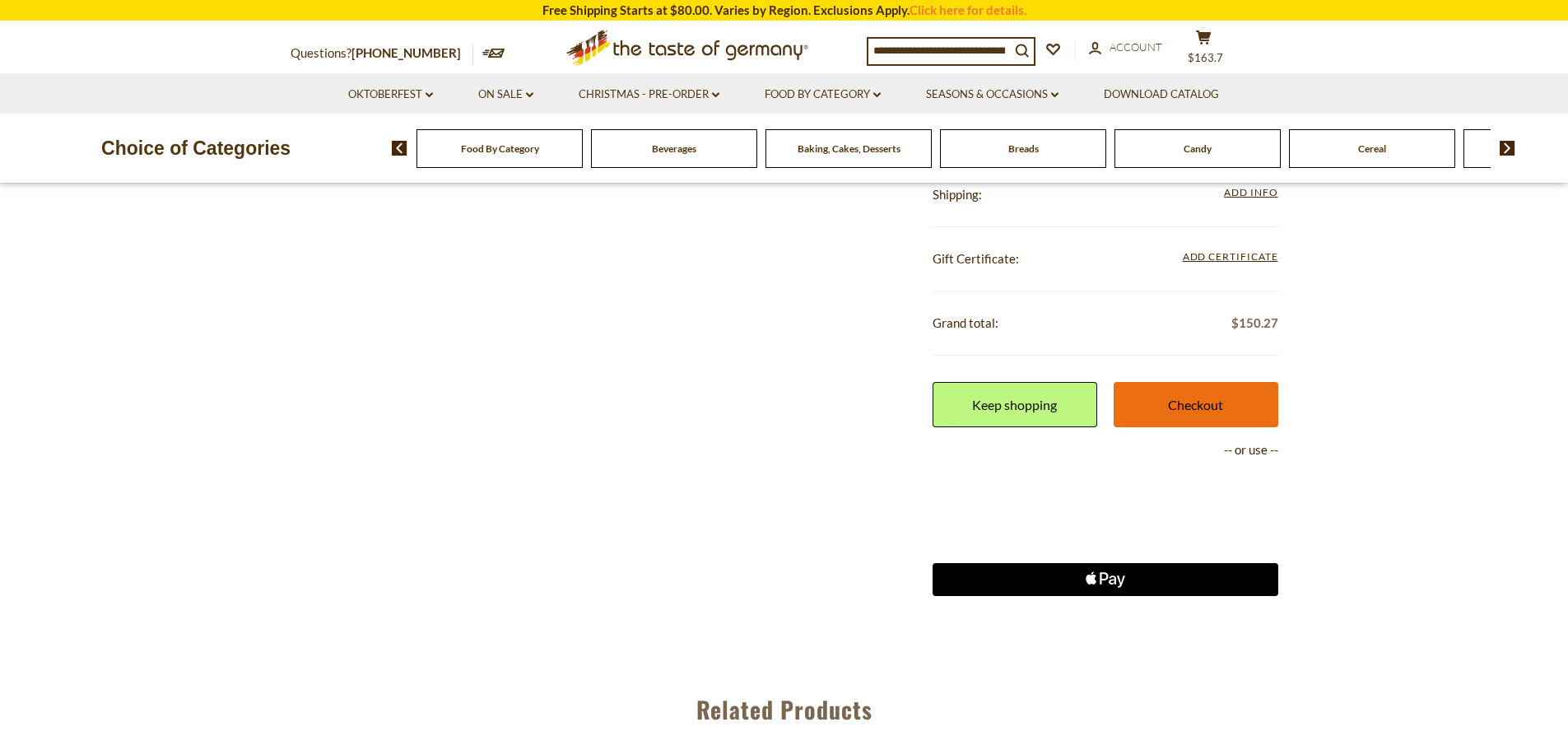
drag, startPoint x: 1190, startPoint y: 410, endPoint x: 1268, endPoint y: 398, distance: 78.9
click at [1190, 410] on link "Checkout" at bounding box center [1196, 405] width 165 height 45
